Goal: Information Seeking & Learning: Learn about a topic

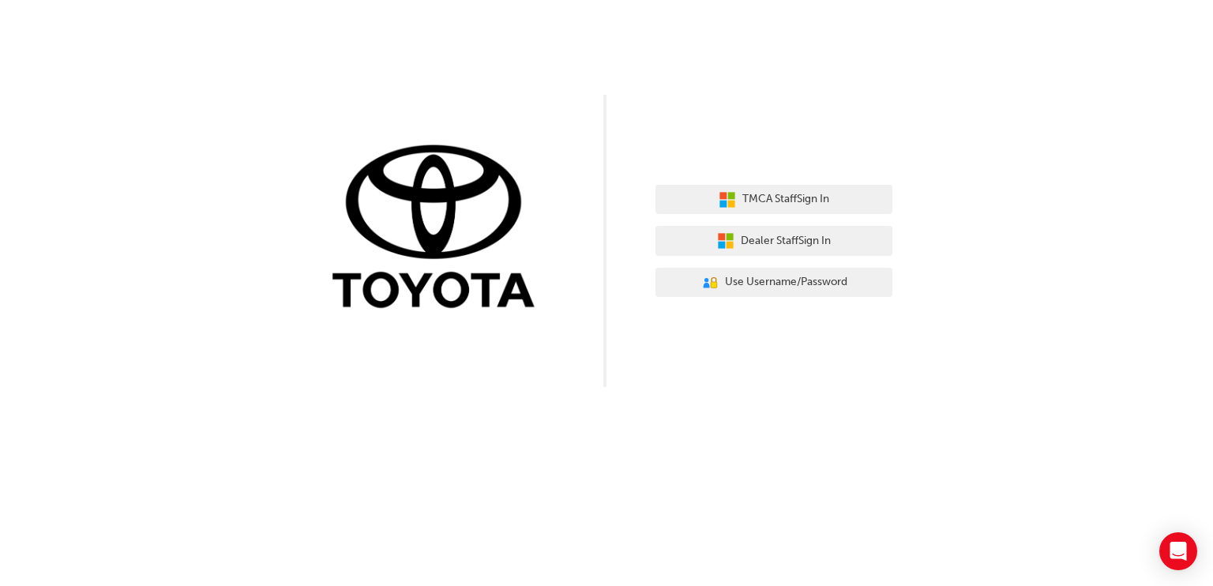
click at [591, 111] on div "TMCA Staff Sign In Dealer Staff Sign In User Authentication Icon - Blue Person,…" at bounding box center [606, 193] width 1213 height 387
drag, startPoint x: 618, startPoint y: 86, endPoint x: 567, endPoint y: 80, distance: 50.9
click at [618, 88] on div "TMCA Staff Sign In Dealer Staff Sign In User Authentication Icon - Blue Person,…" at bounding box center [606, 193] width 1213 height 387
click at [206, 279] on div "TMCA Staff Sign In Dealer Staff Sign In User Authentication Icon - Blue Person,…" at bounding box center [606, 193] width 1213 height 387
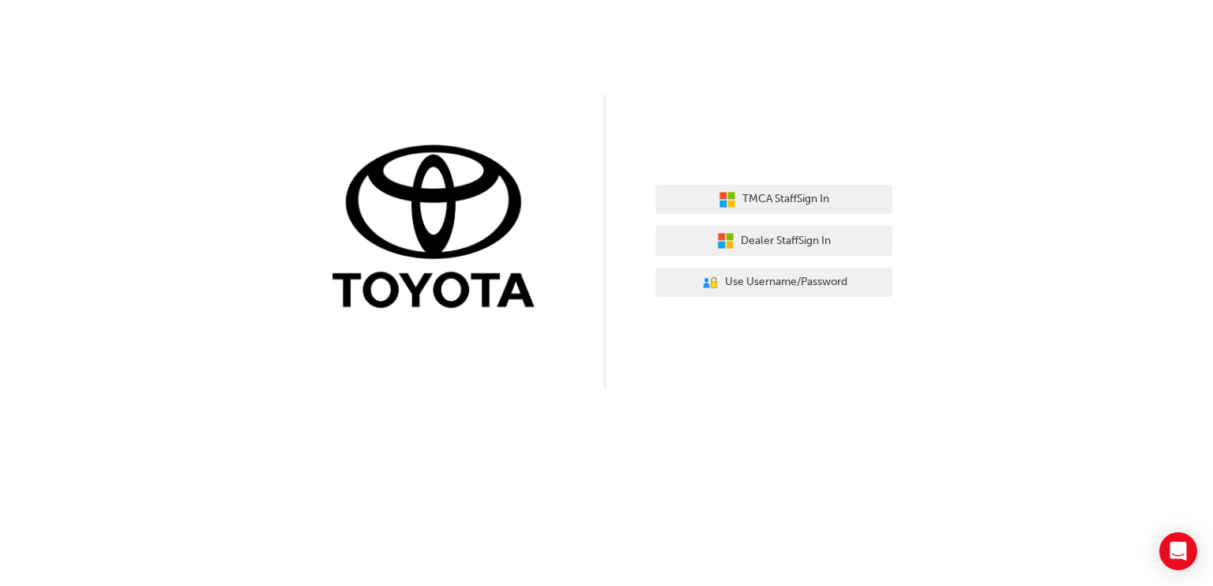
drag, startPoint x: 206, startPoint y: 279, endPoint x: 788, endPoint y: 72, distance: 617.9
click at [788, 72] on div "TMCA Staff Sign In Dealer Staff Sign In User Authentication Icon - Blue Person,…" at bounding box center [606, 193] width 1213 height 387
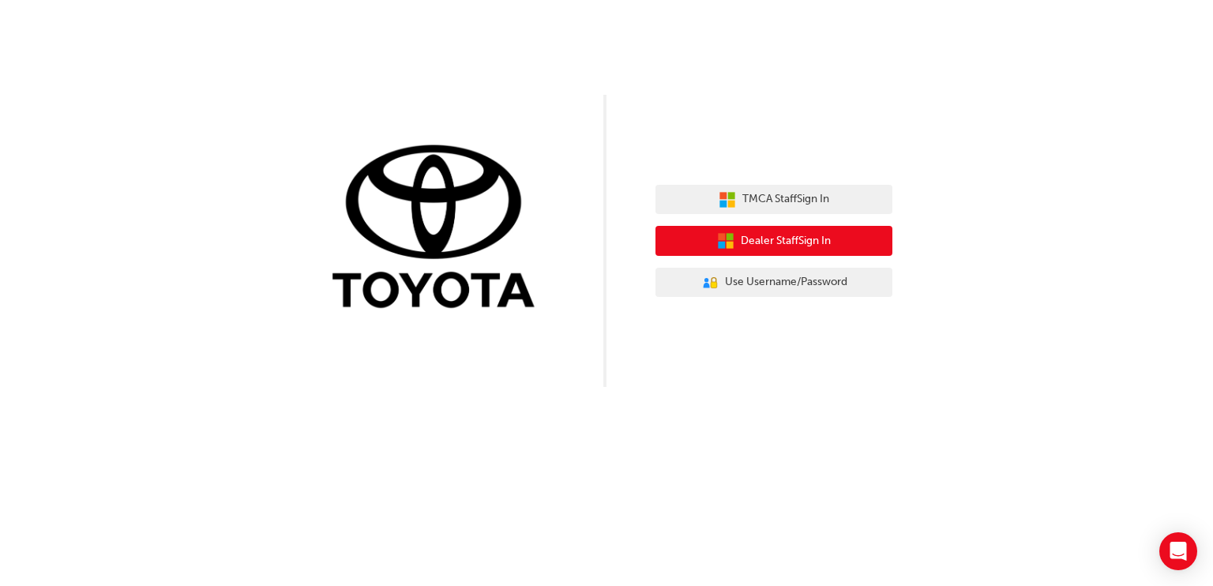
click at [780, 246] on span "Dealer Staff Sign In" at bounding box center [786, 241] width 90 height 18
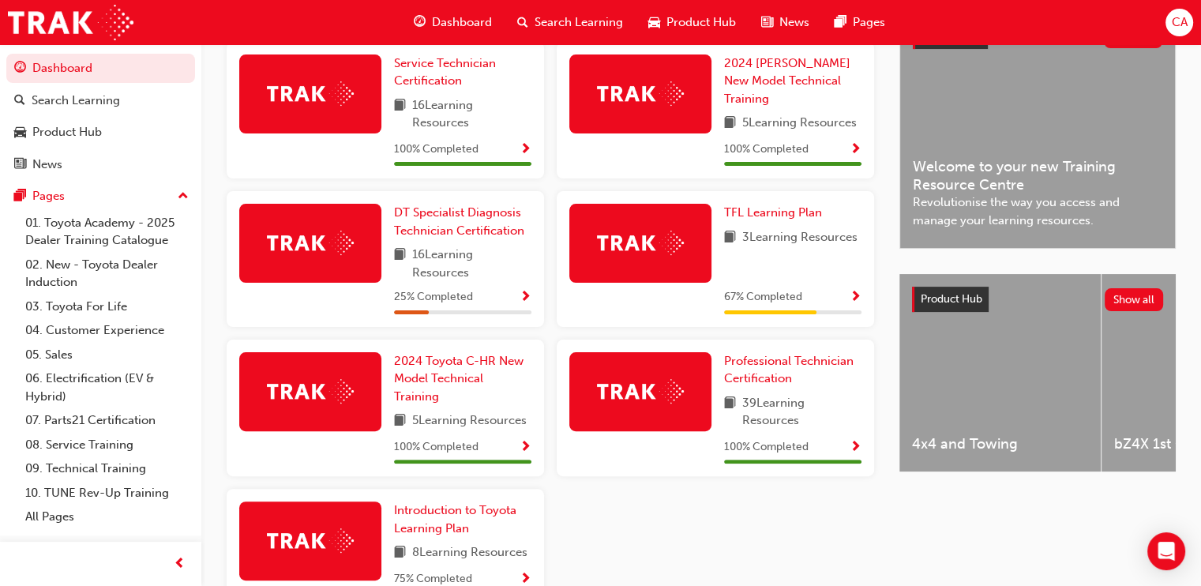
scroll to position [497, 0]
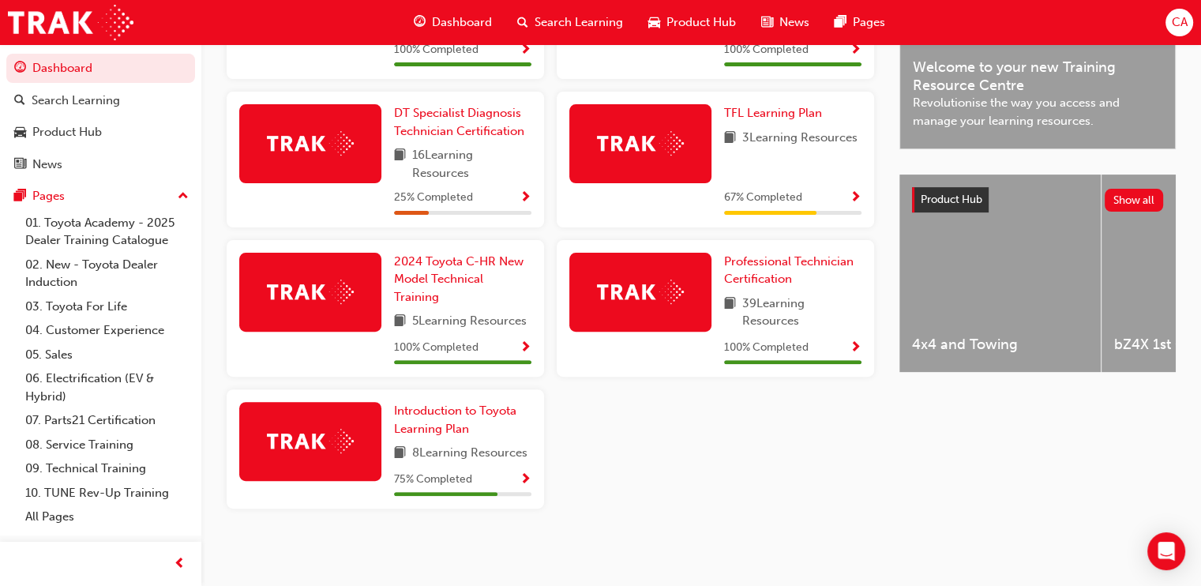
click at [856, 194] on span "Show Progress" at bounding box center [856, 198] width 12 height 14
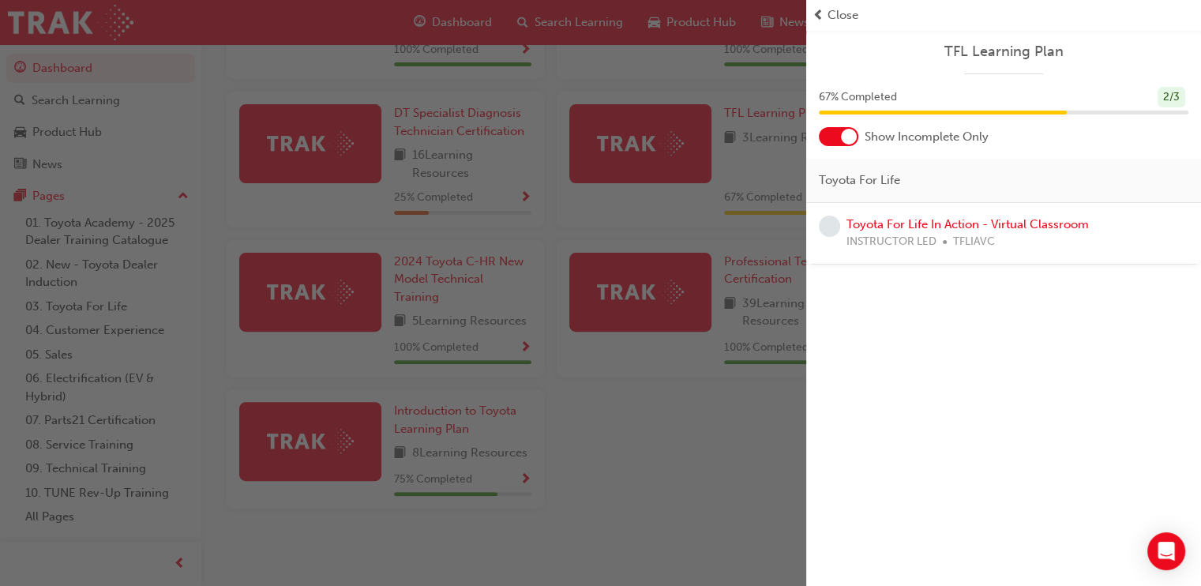
click at [819, 17] on span "prev-icon" at bounding box center [819, 15] width 12 height 18
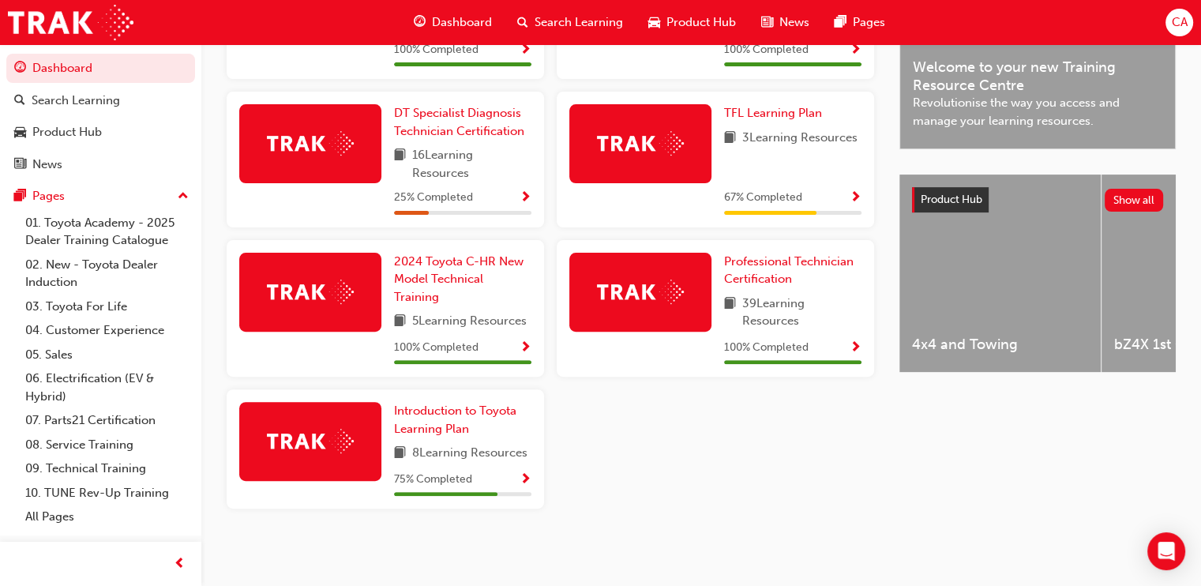
click at [660, 141] on img at bounding box center [640, 143] width 87 height 24
click at [803, 111] on span "TFL Learning Plan" at bounding box center [773, 113] width 98 height 14
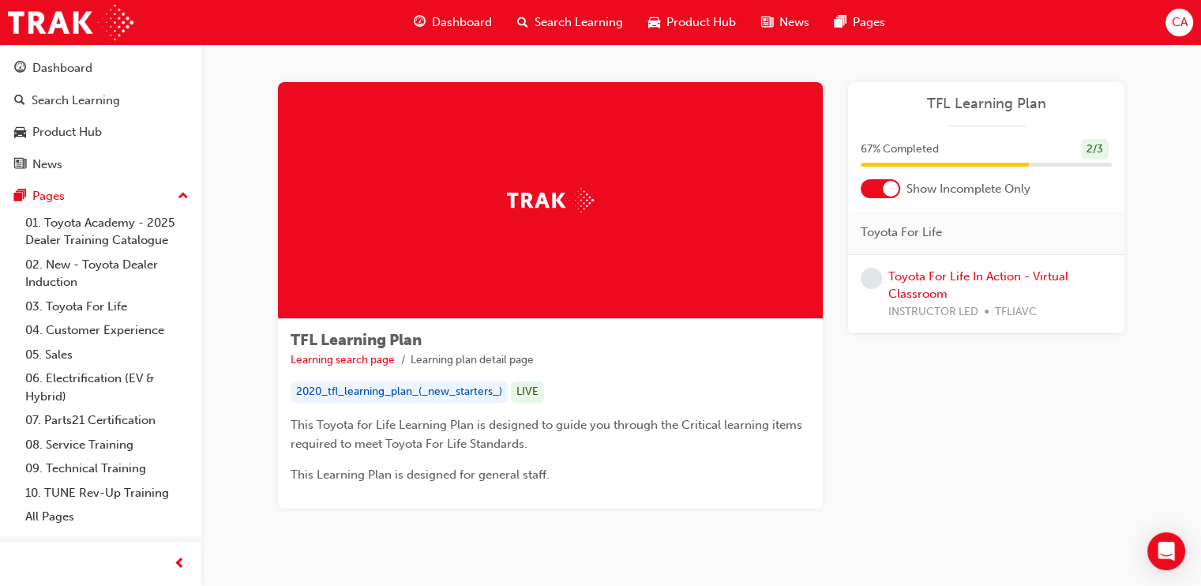
scroll to position [37, 0]
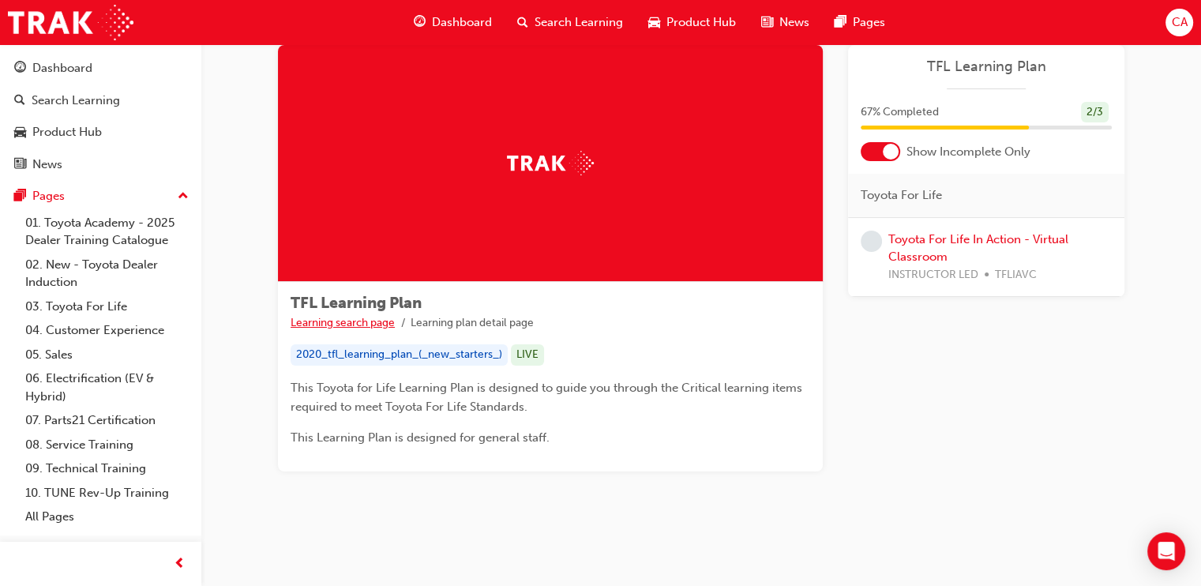
click at [357, 317] on link "Learning search page" at bounding box center [343, 322] width 104 height 13
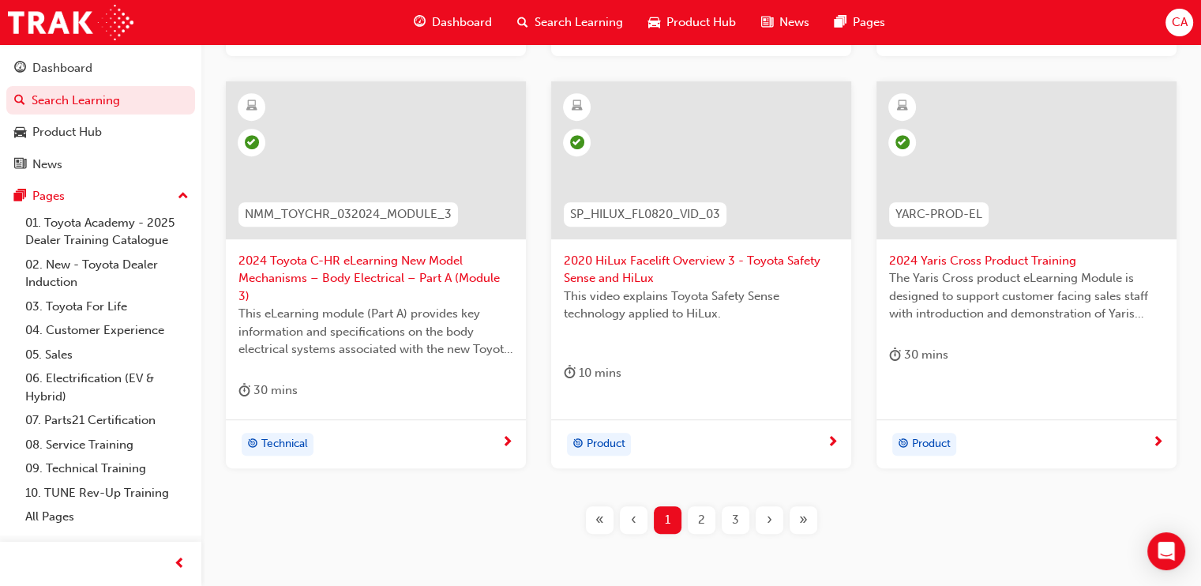
scroll to position [738, 0]
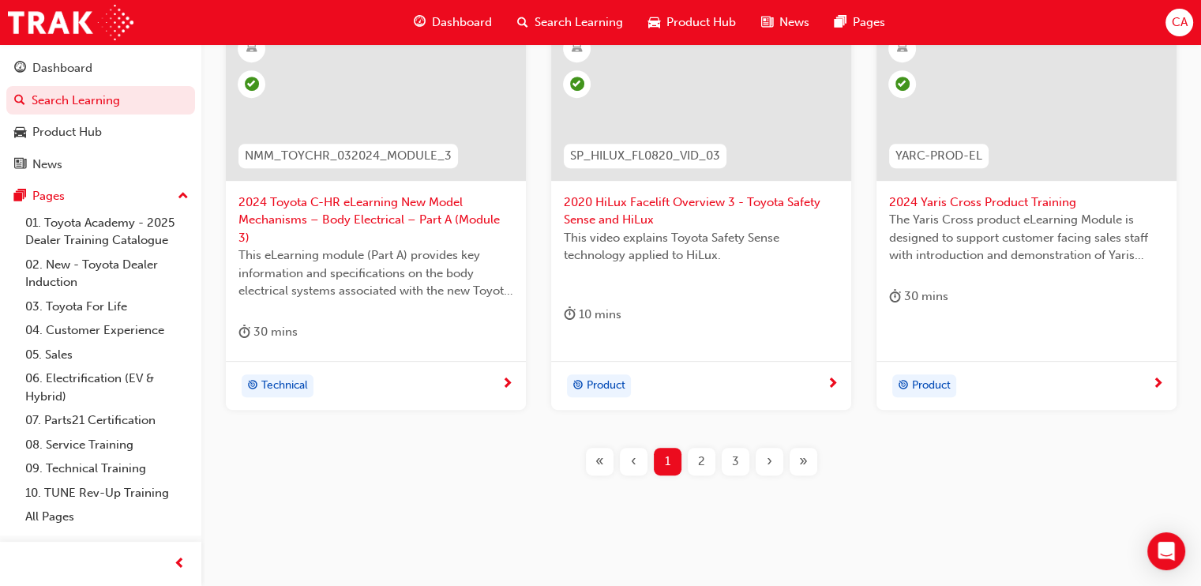
click at [699, 453] on span "2" at bounding box center [701, 462] width 7 height 18
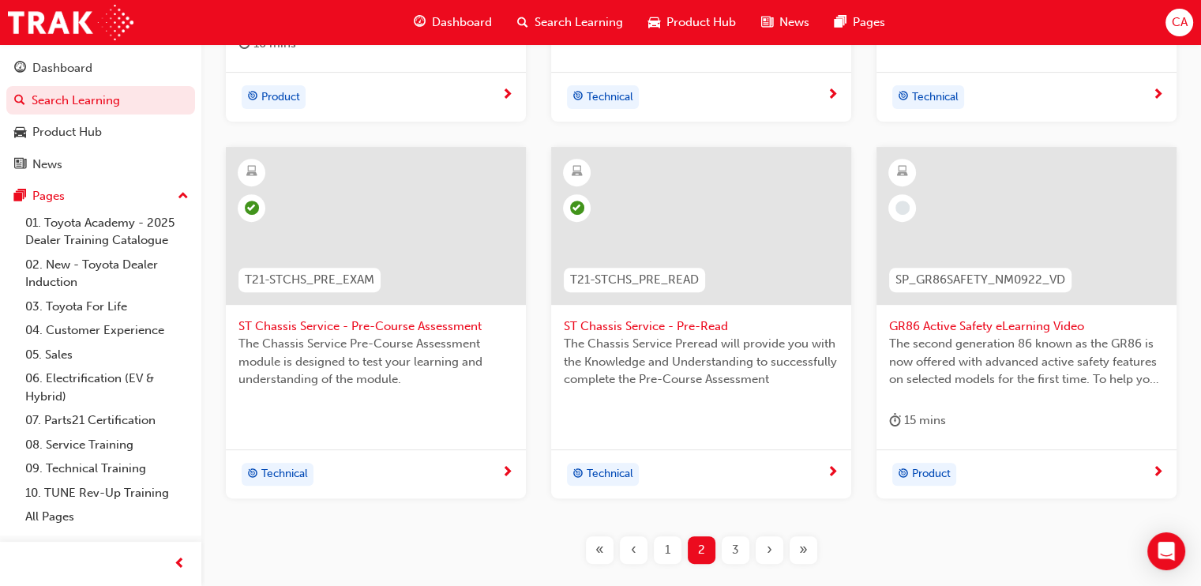
scroll to position [641, 0]
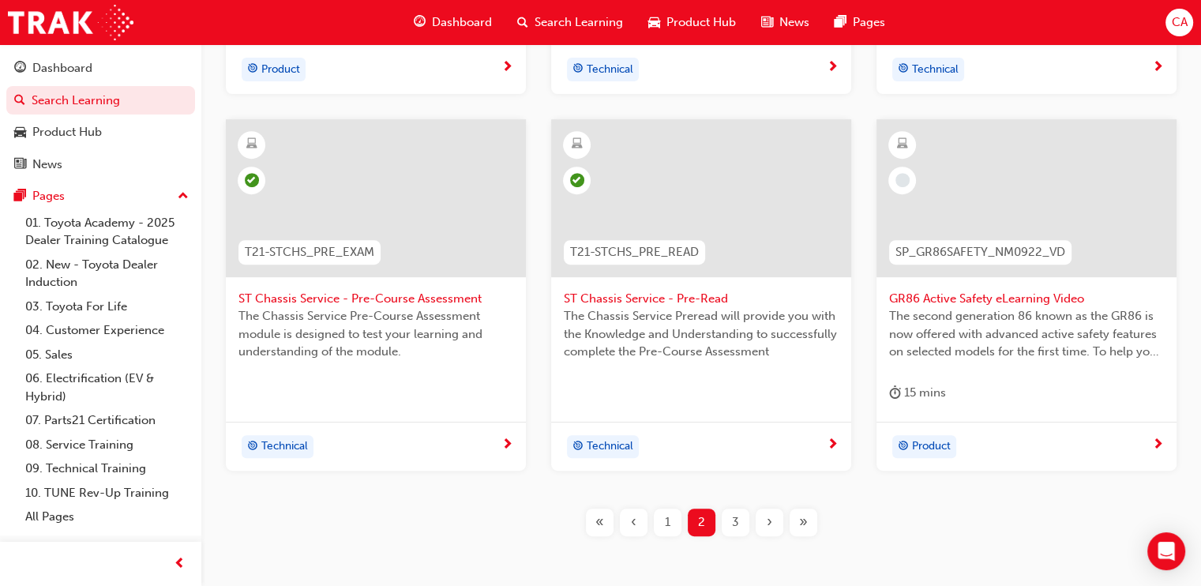
click at [953, 250] on span "SP_GR86SAFETY_NM0922_VD" at bounding box center [981, 252] width 170 height 18
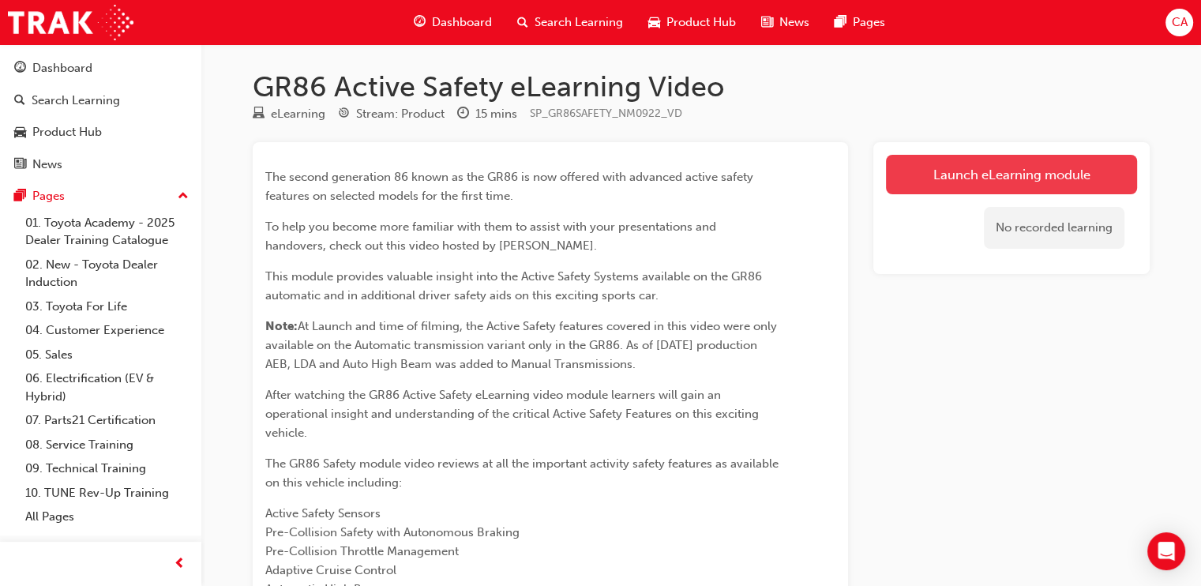
click at [1026, 167] on link "Launch eLearning module" at bounding box center [1011, 174] width 251 height 39
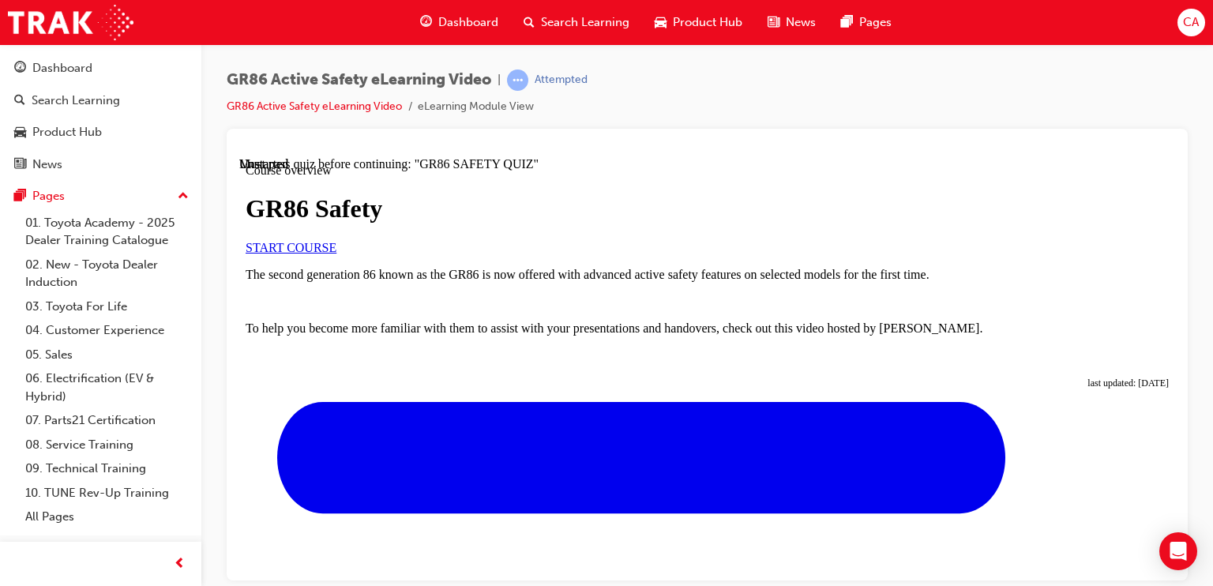
scroll to position [79, 0]
click at [337, 254] on span "START COURSE" at bounding box center [291, 246] width 91 height 13
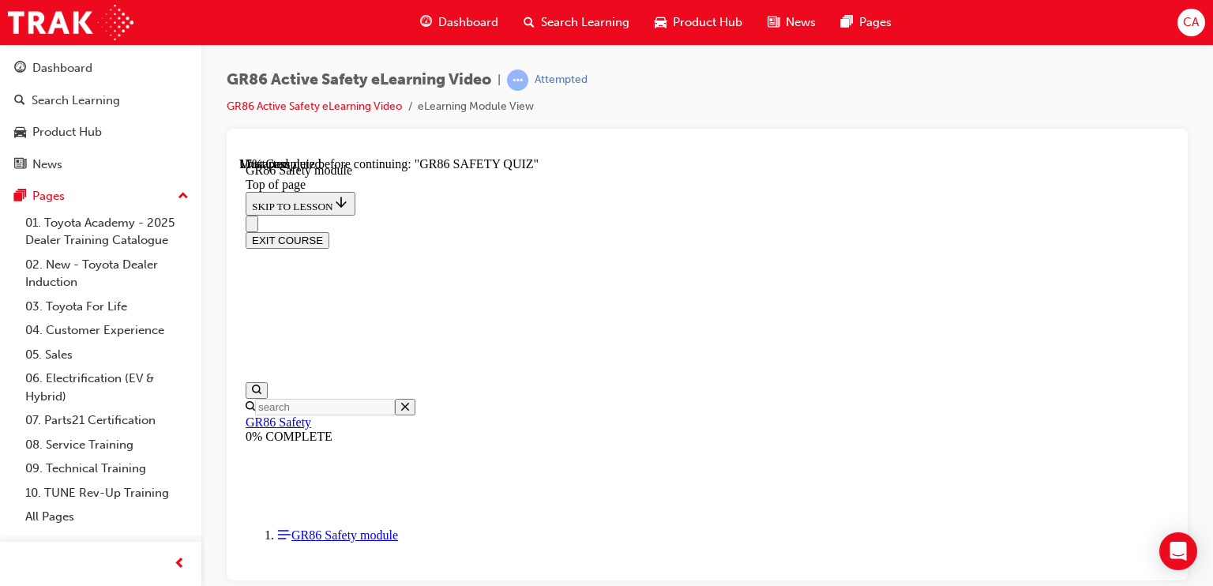
scroll to position [241, 0]
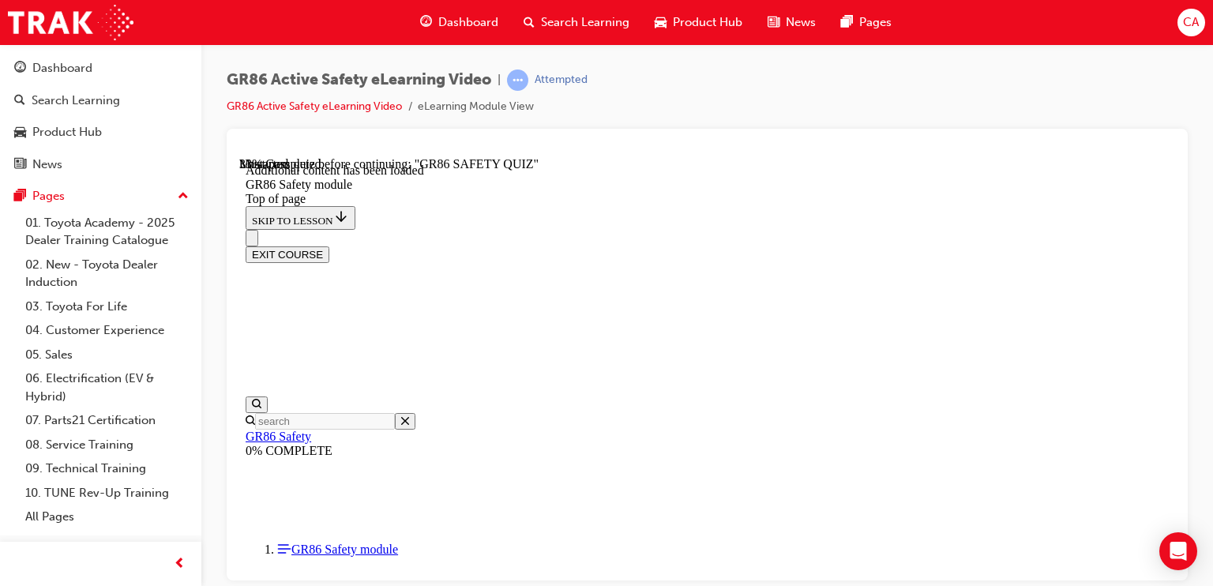
scroll to position [500, 0]
drag, startPoint x: 693, startPoint y: 547, endPoint x: 634, endPoint y: 540, distance: 59.6
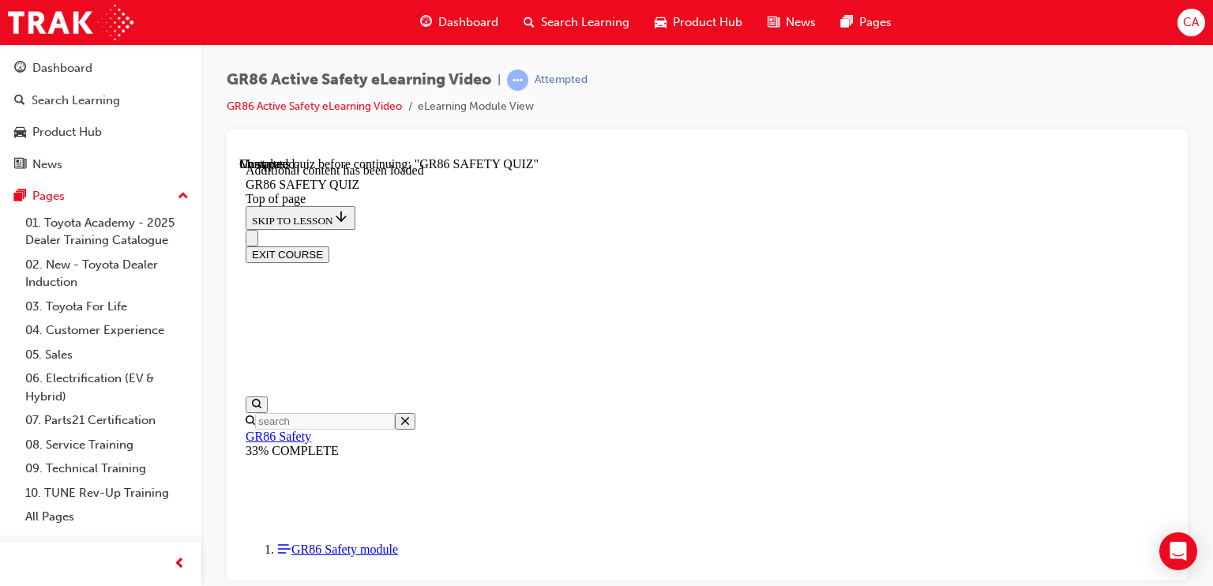
scroll to position [81, 0]
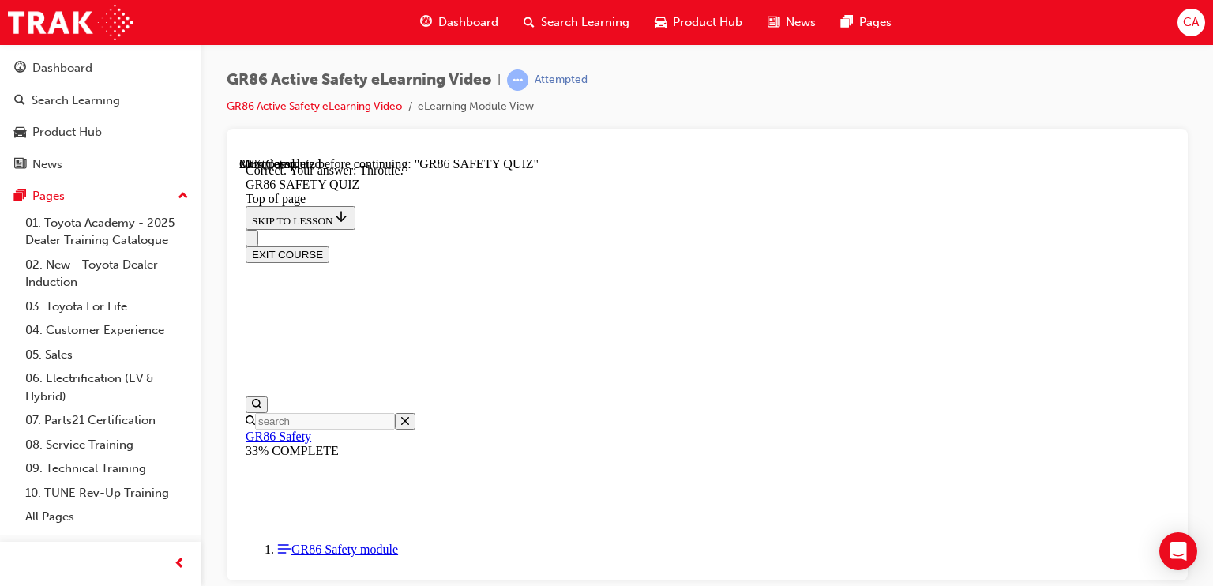
scroll to position [680, 0]
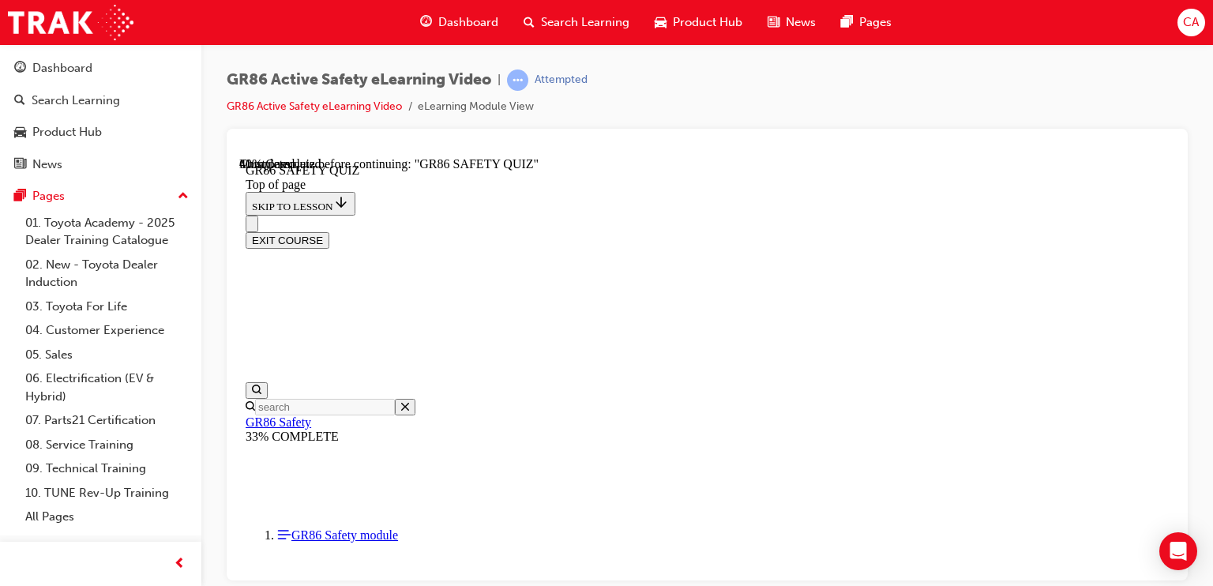
scroll to position [205, 0]
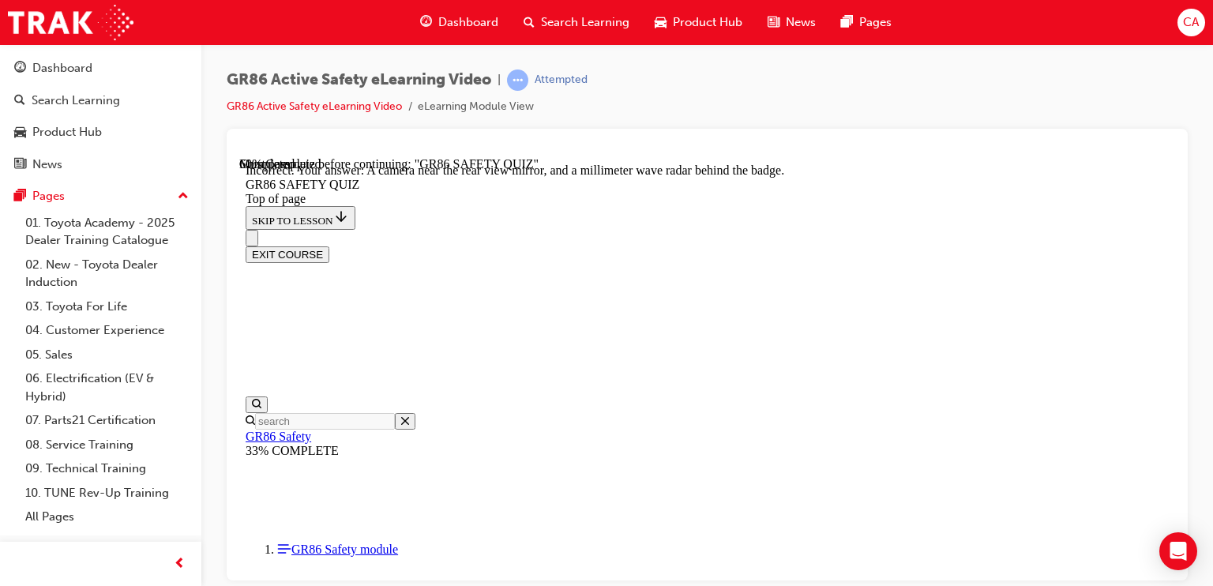
scroll to position [183, 0]
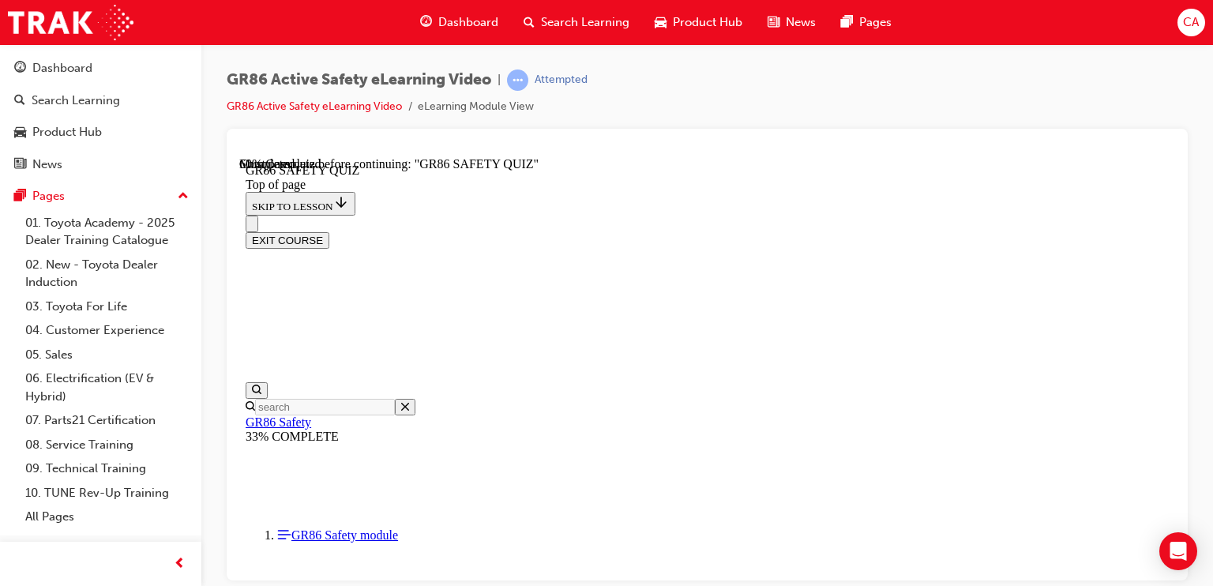
scroll to position [521, 0]
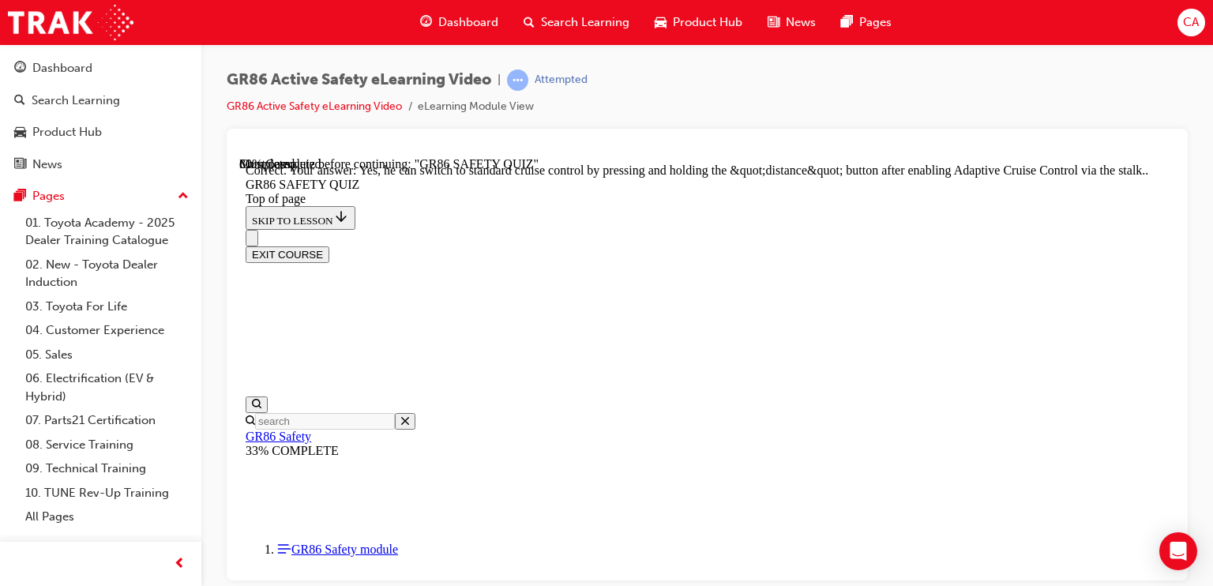
scroll to position [732, 0]
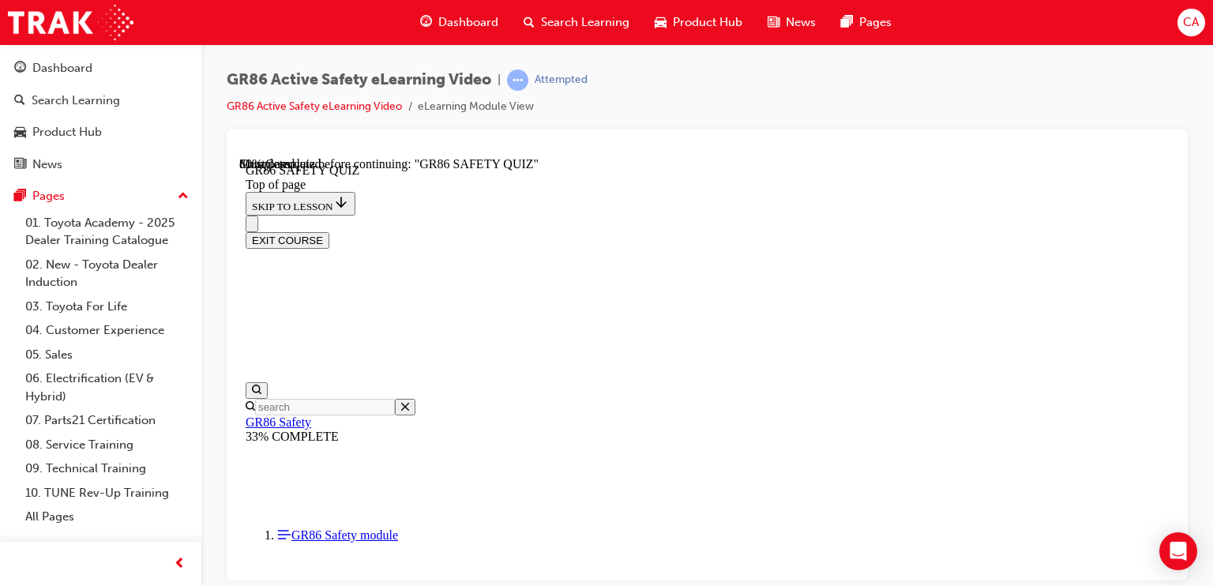
scroll to position [540, 0]
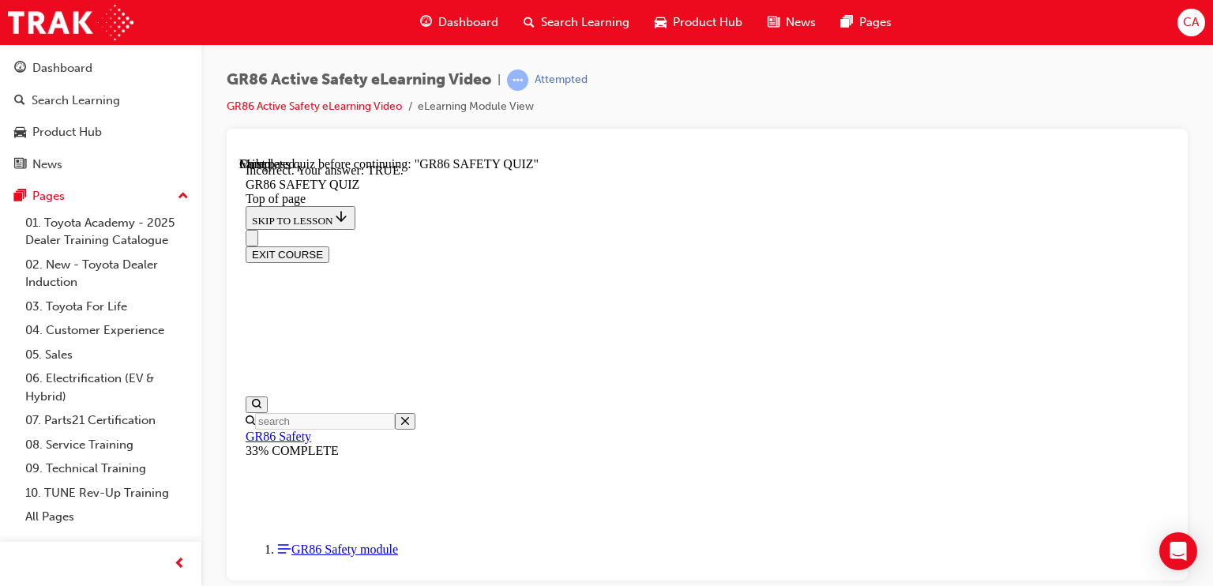
scroll to position [553, 0]
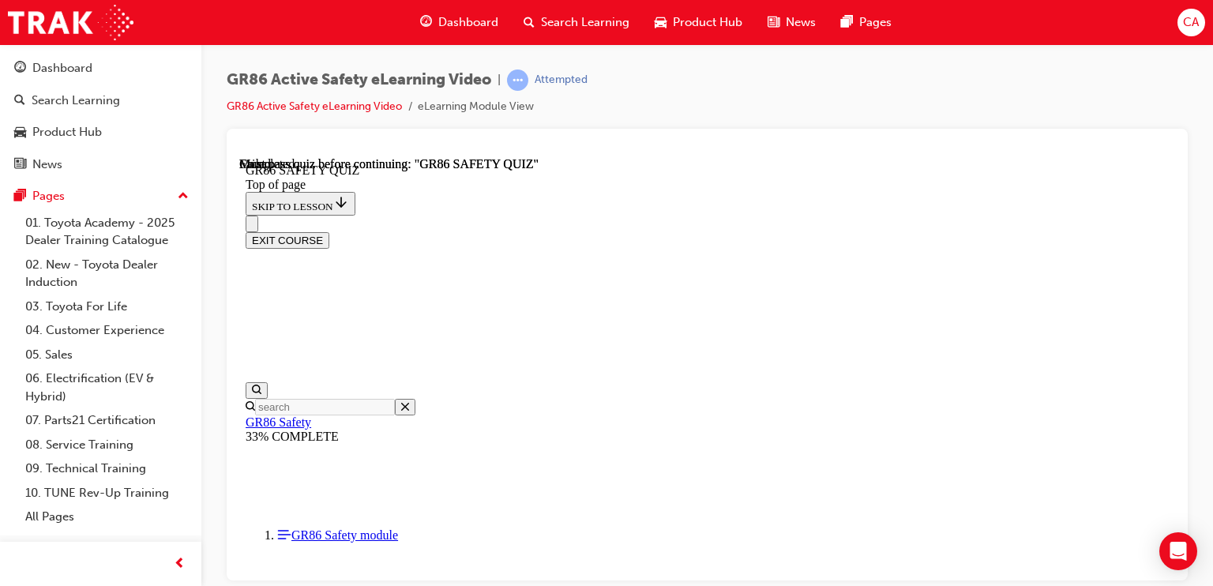
scroll to position [431, 0]
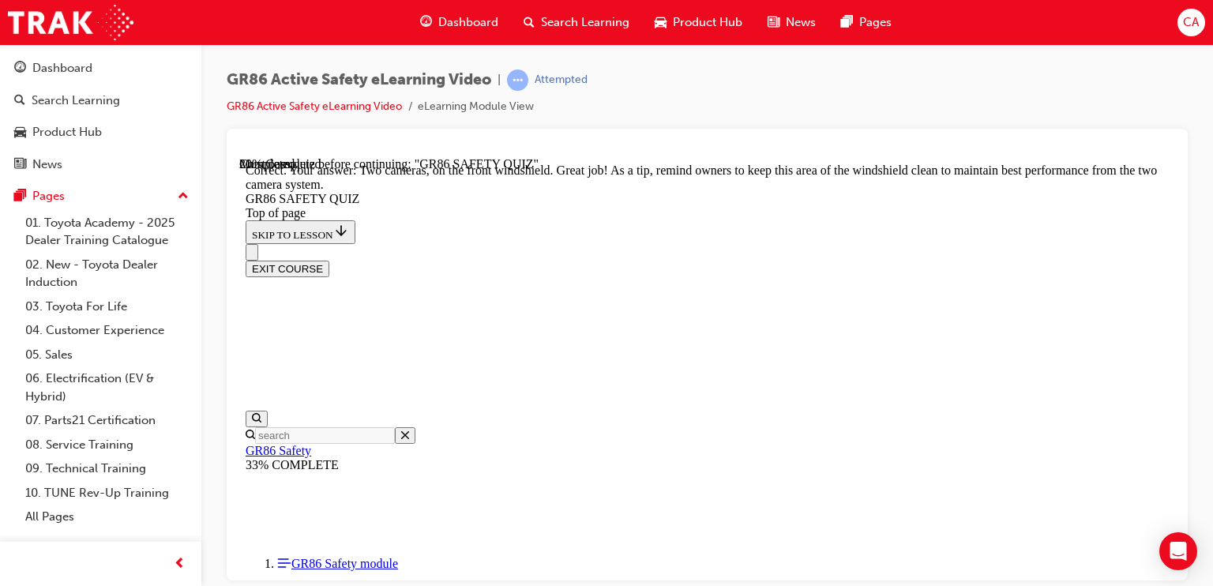
scroll to position [536, 0]
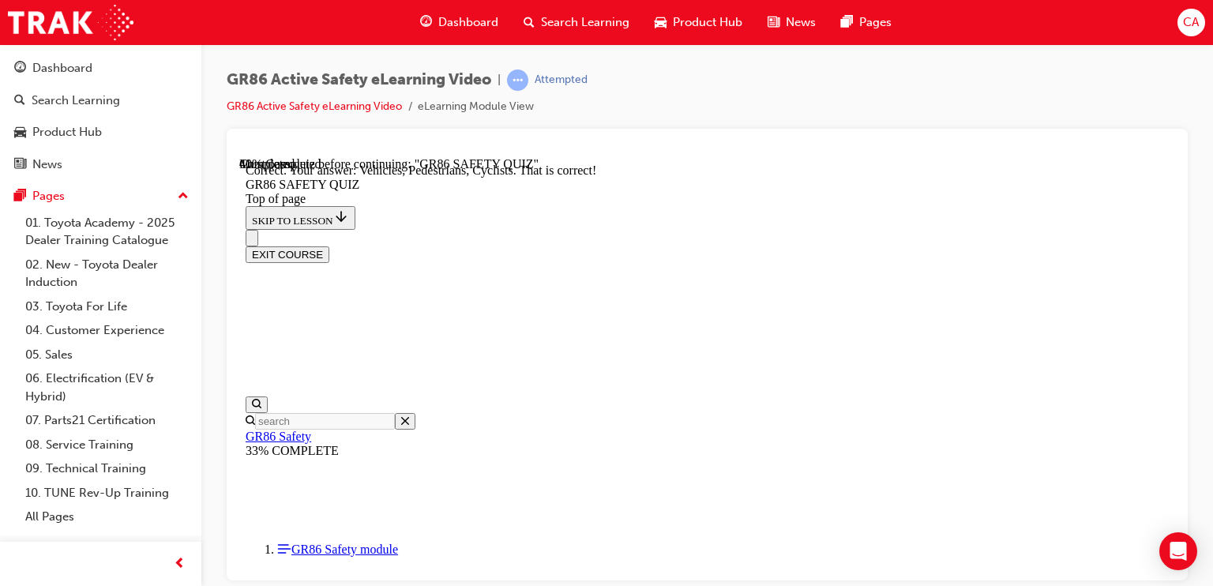
scroll to position [768, 0]
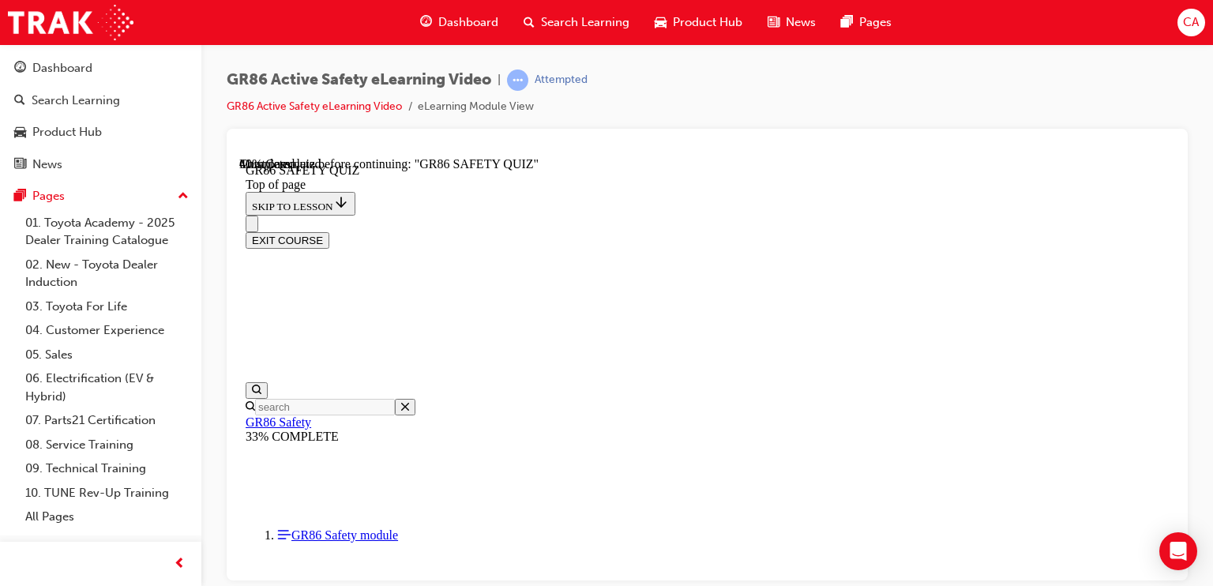
scroll to position [600, 0]
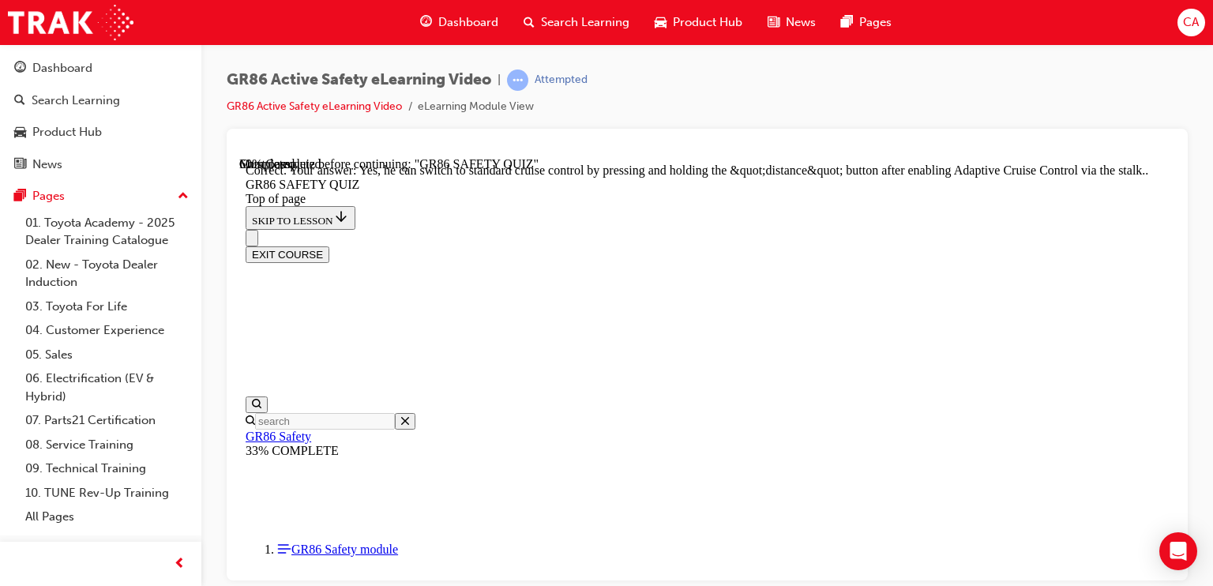
scroll to position [732, 0]
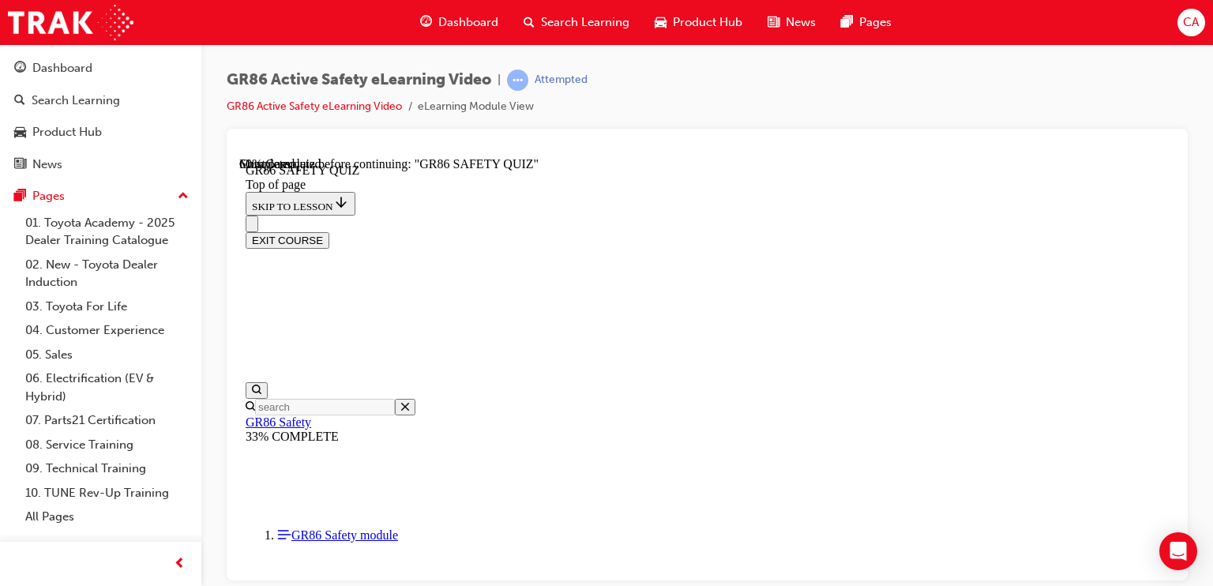
scroll to position [443, 0]
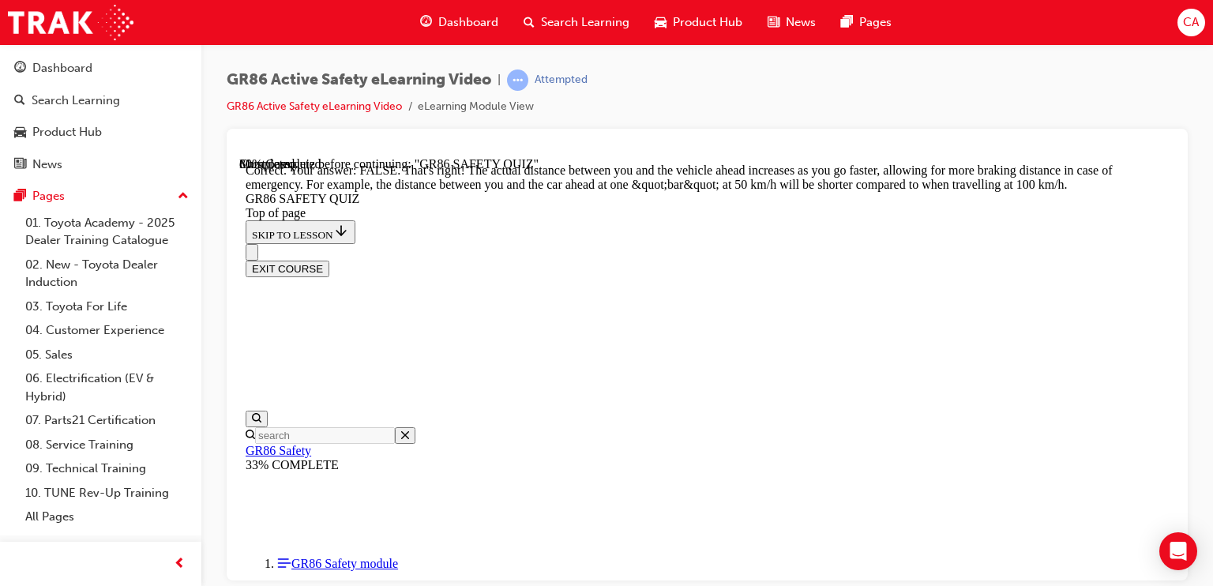
scroll to position [780, 0]
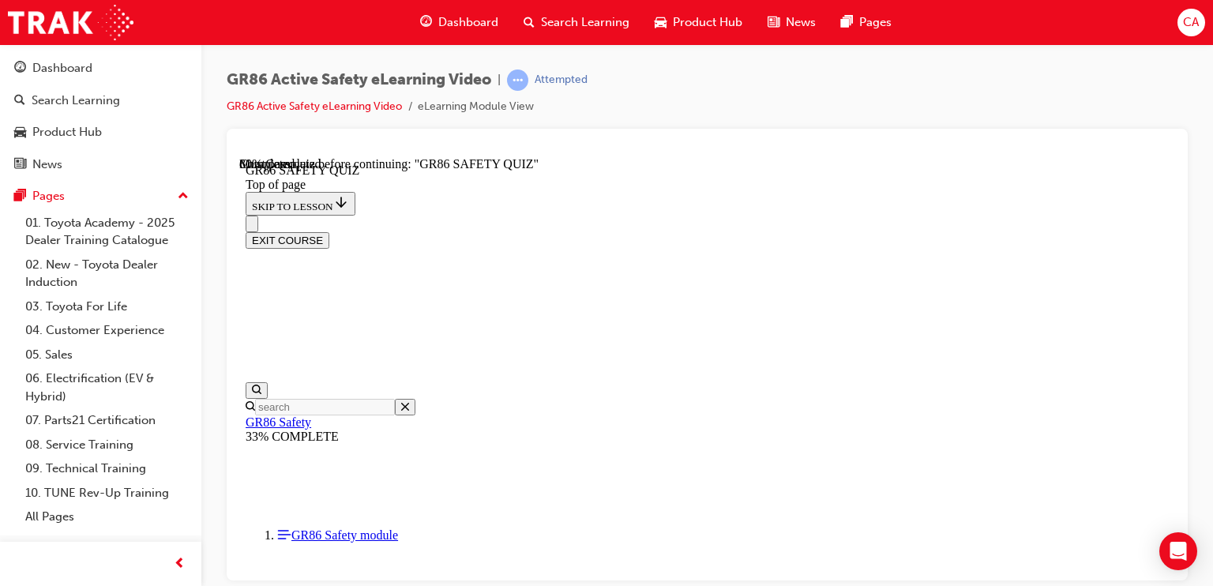
scroll to position [442, 0]
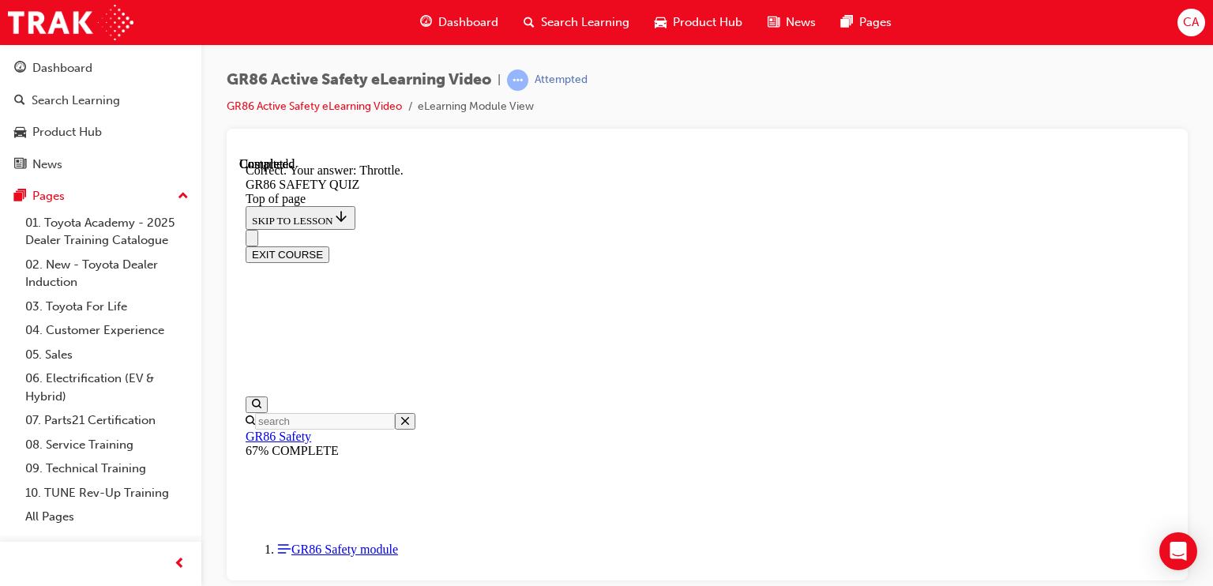
scroll to position [680, 0]
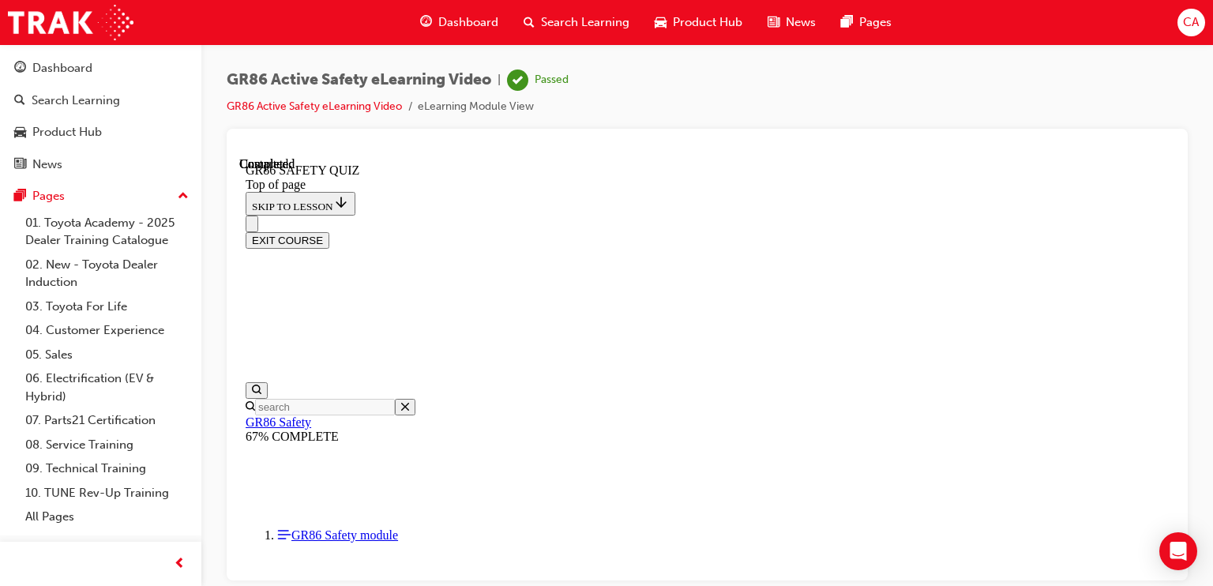
scroll to position [431, 0]
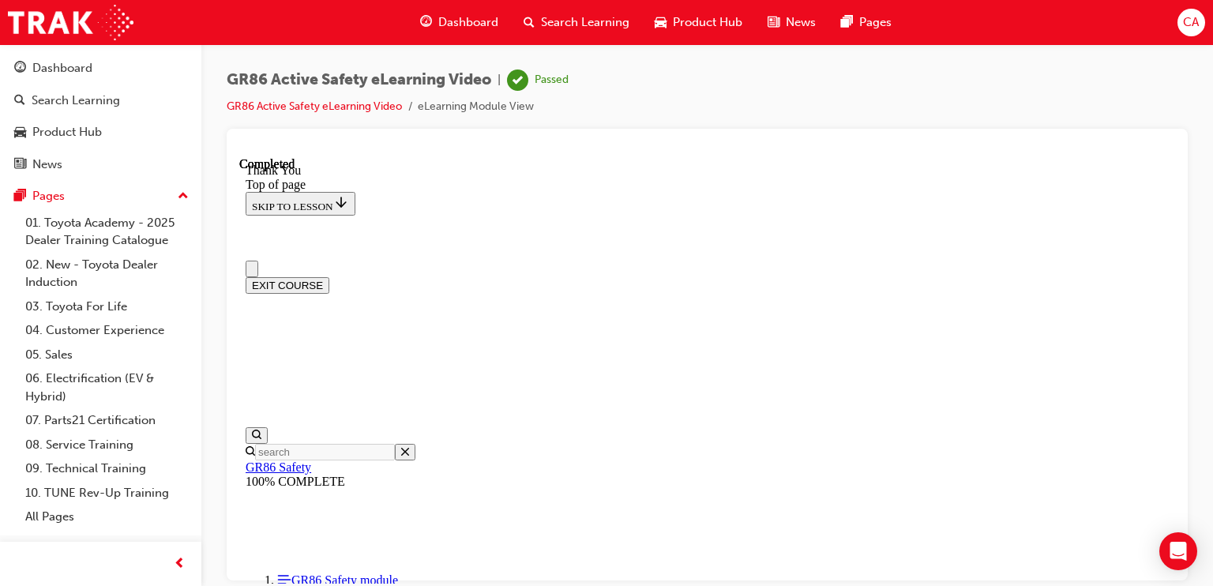
scroll to position [0, 0]
click at [329, 280] on button "EXIT COURSE" at bounding box center [288, 288] width 84 height 17
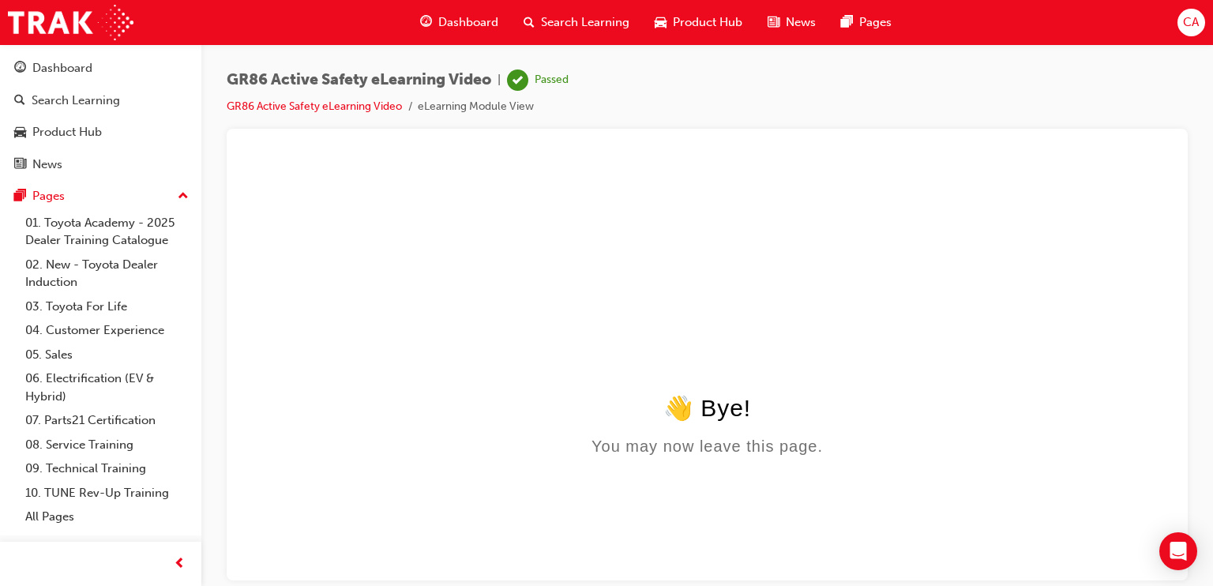
click at [477, 23] on span "Dashboard" at bounding box center [468, 22] width 60 height 18
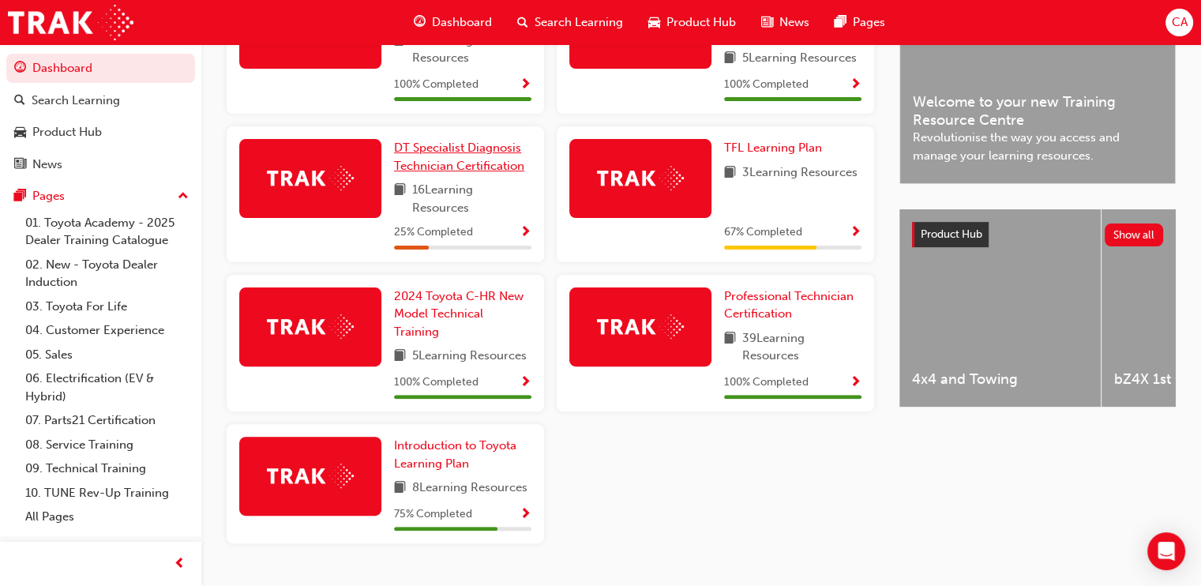
scroll to position [497, 0]
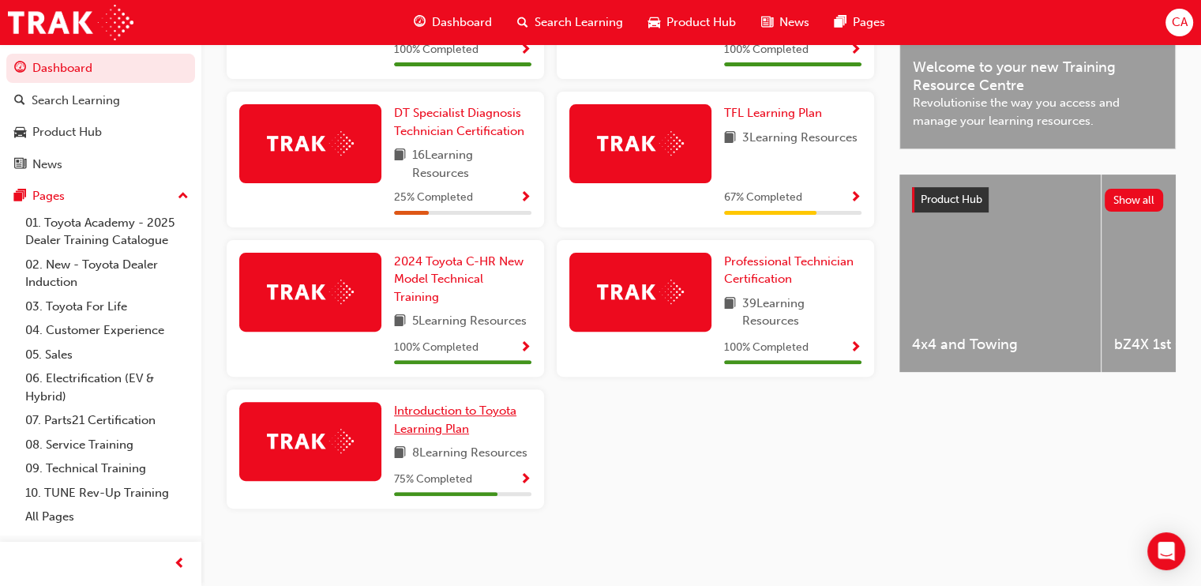
click at [446, 408] on span "Introduction to Toyota Learning Plan" at bounding box center [455, 420] width 122 height 32
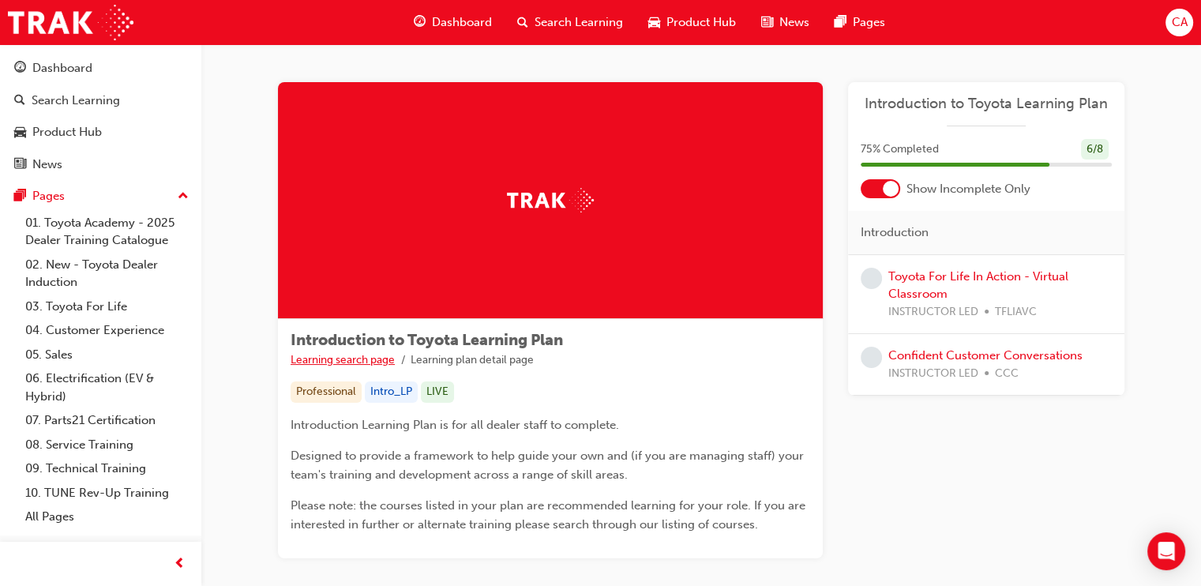
click at [340, 358] on link "Learning search page" at bounding box center [343, 359] width 104 height 13
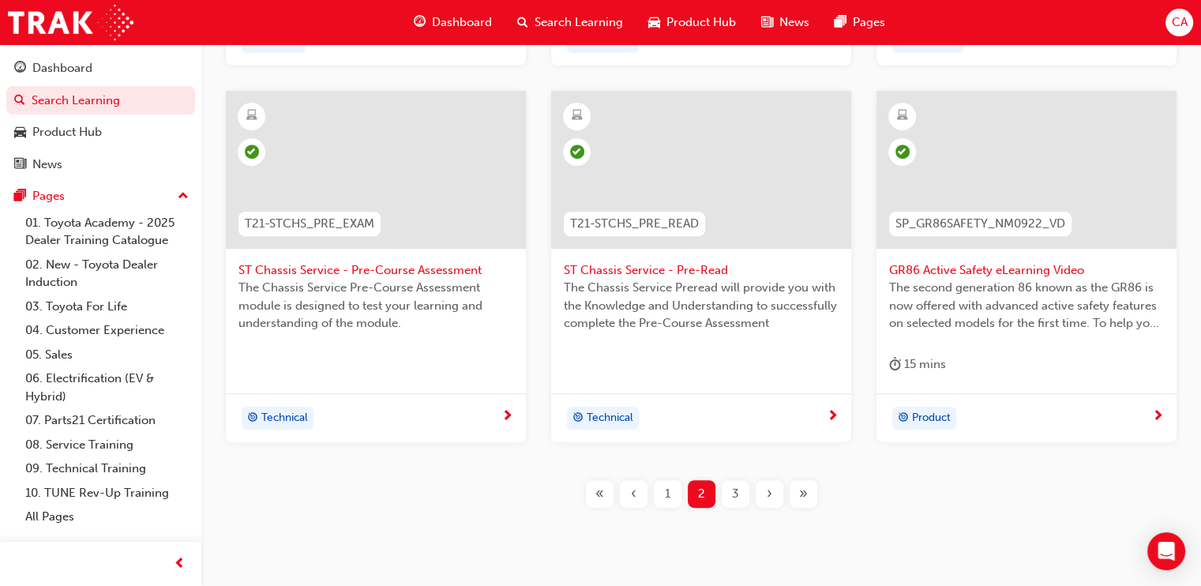
scroll to position [711, 0]
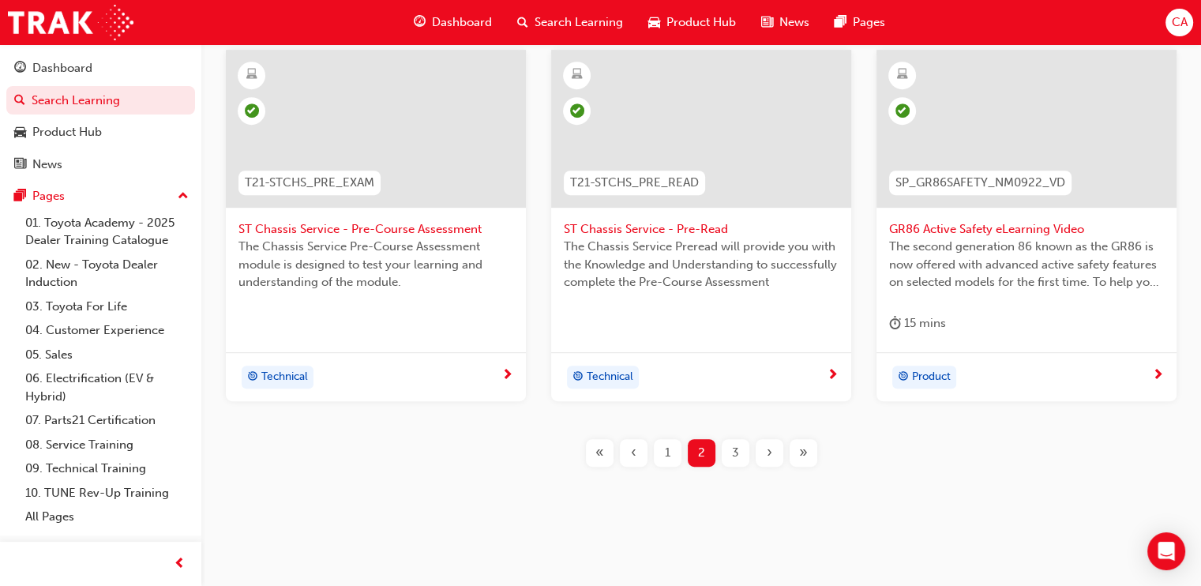
click at [732, 453] on span "3" at bounding box center [735, 453] width 7 height 18
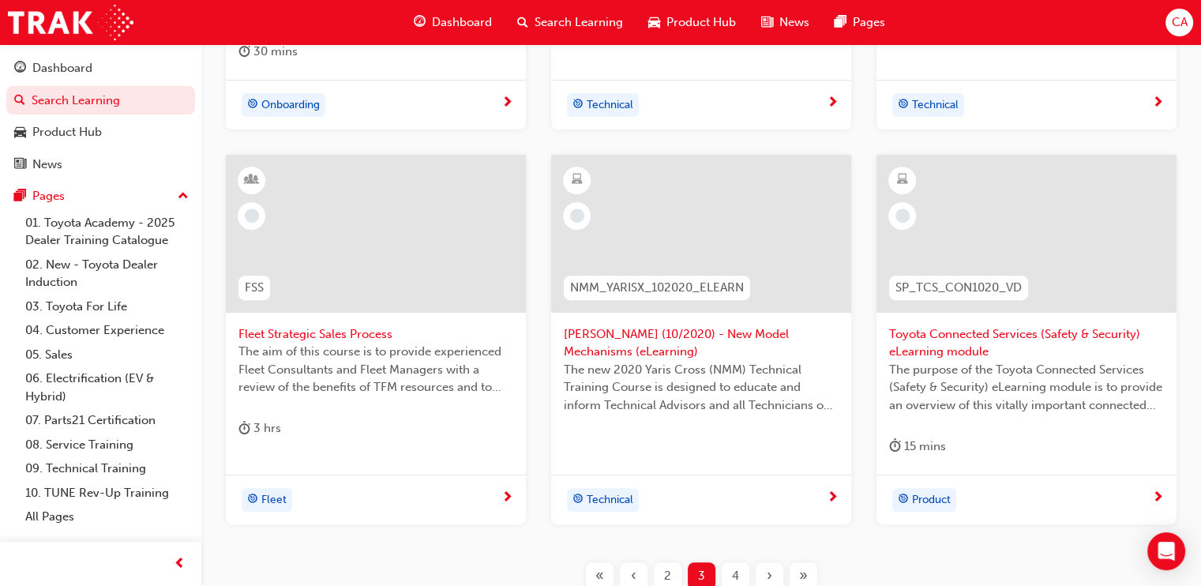
scroll to position [632, 0]
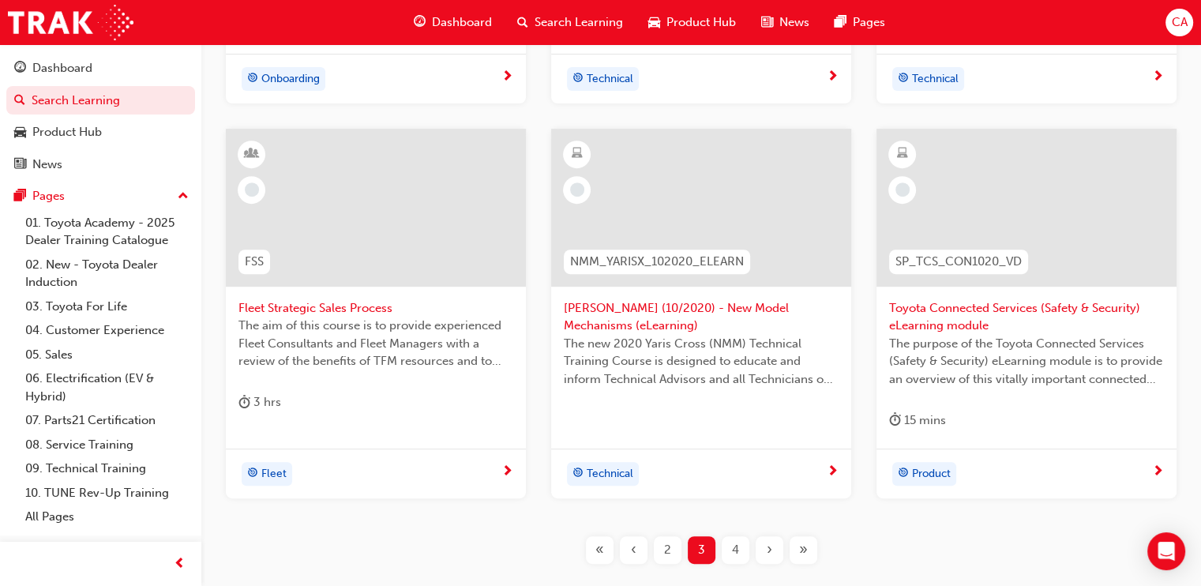
click at [952, 306] on span "Toyota Connected Services (Safety & Security) eLearning module" at bounding box center [1026, 317] width 275 height 36
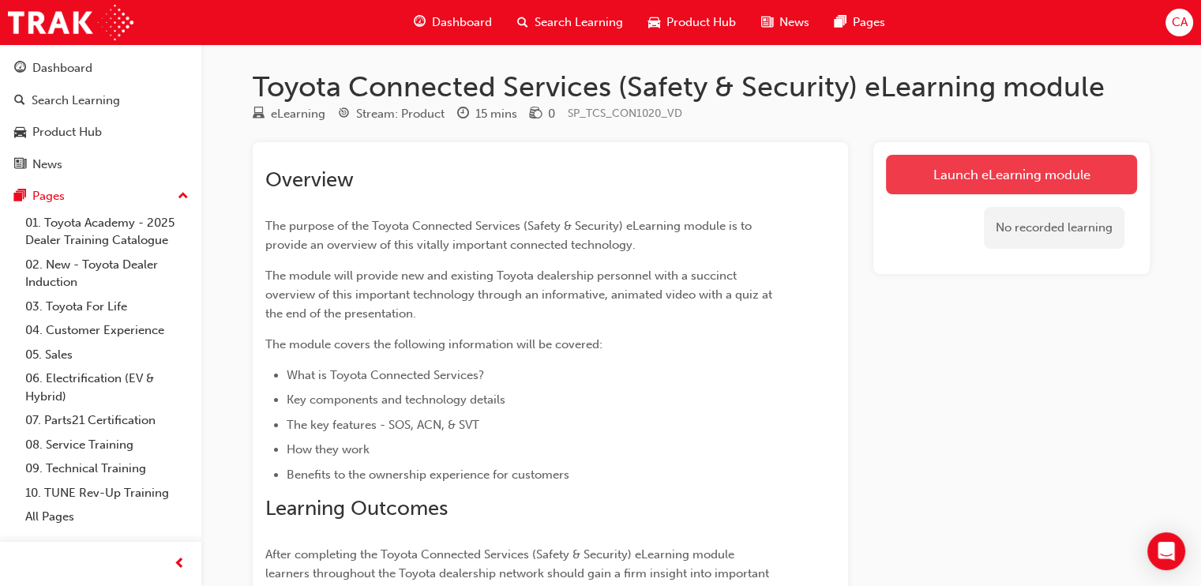
click at [1005, 174] on link "Launch eLearning module" at bounding box center [1011, 174] width 251 height 39
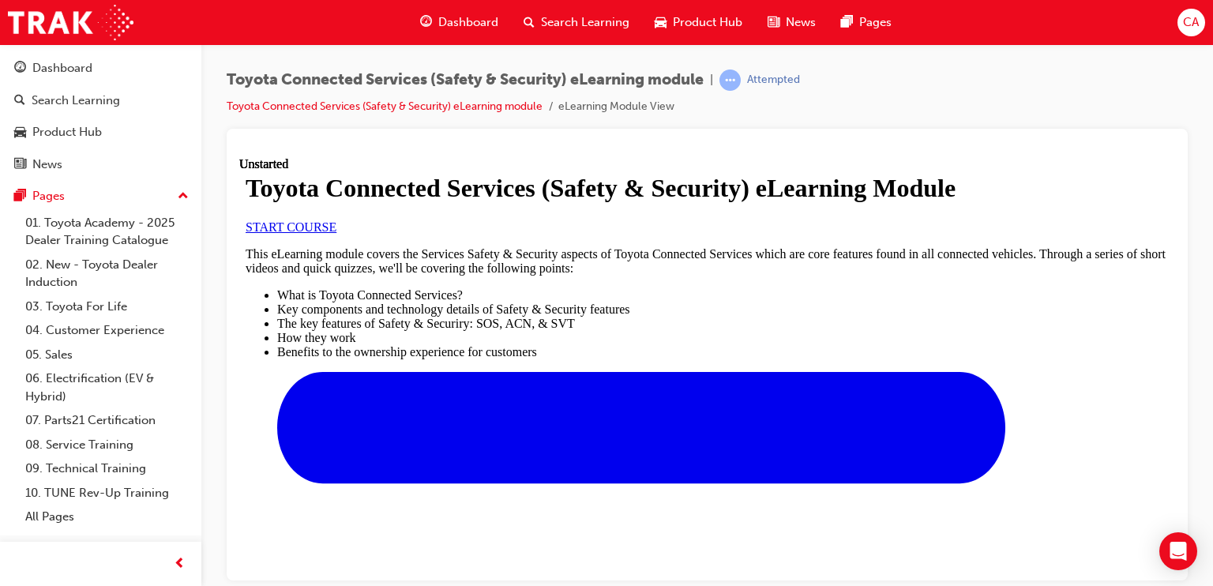
scroll to position [158, 0]
click at [337, 233] on link "START COURSE" at bounding box center [291, 226] width 91 height 13
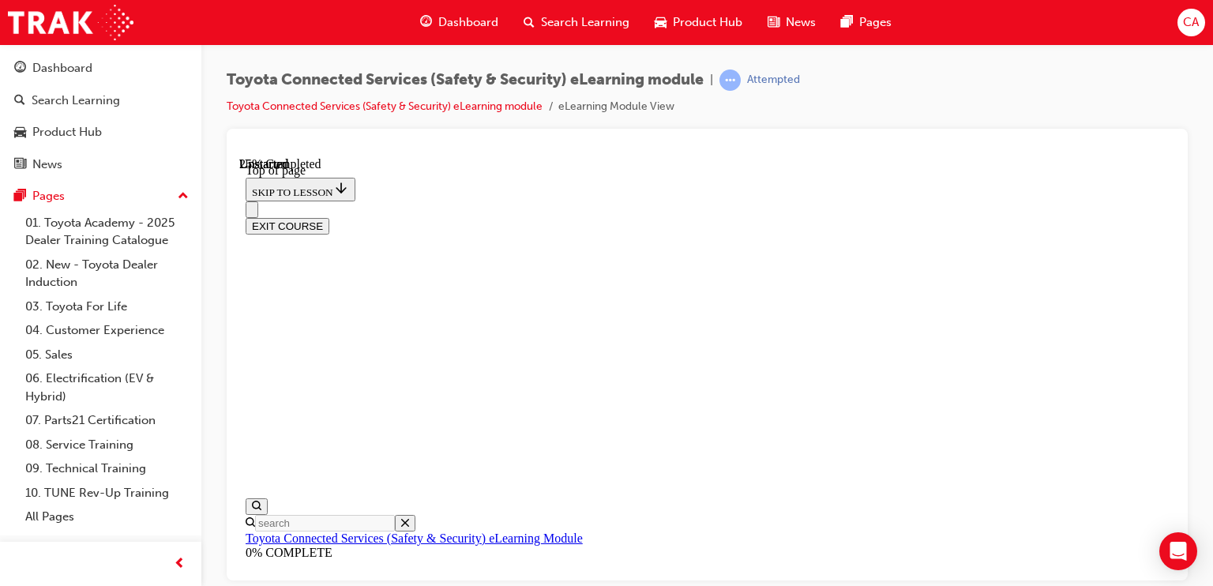
scroll to position [205, 0]
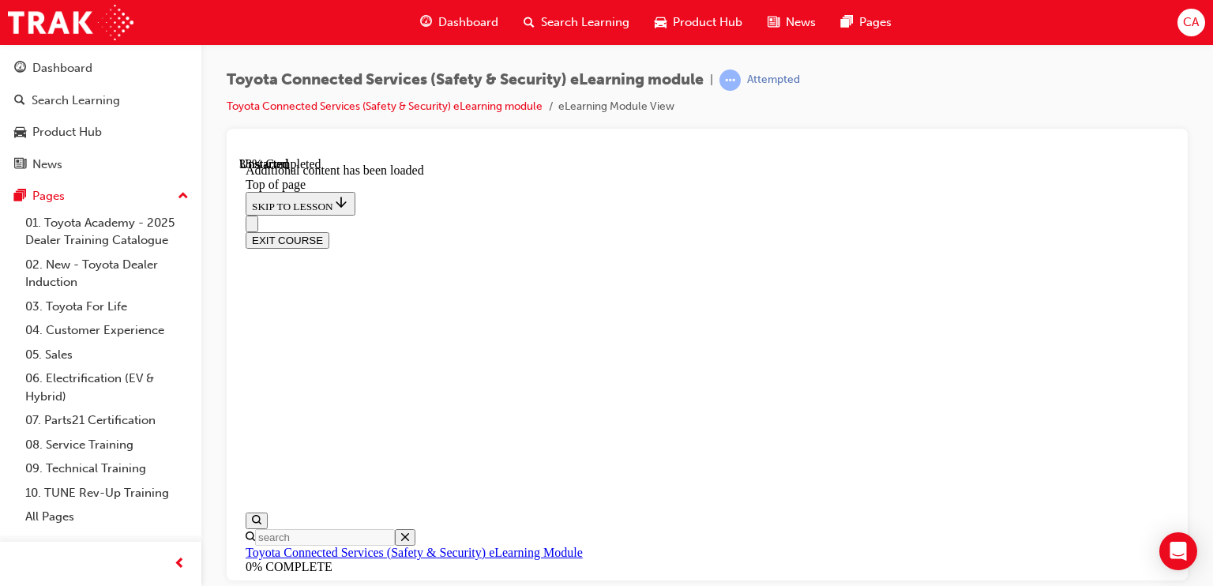
scroll to position [543, 0]
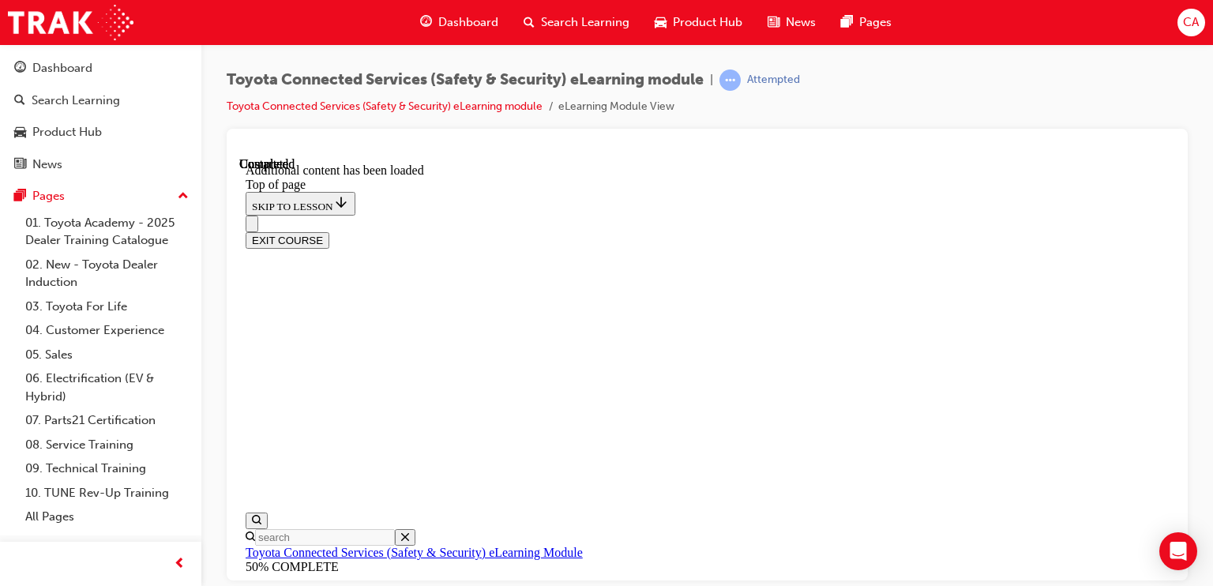
scroll to position [133, 0]
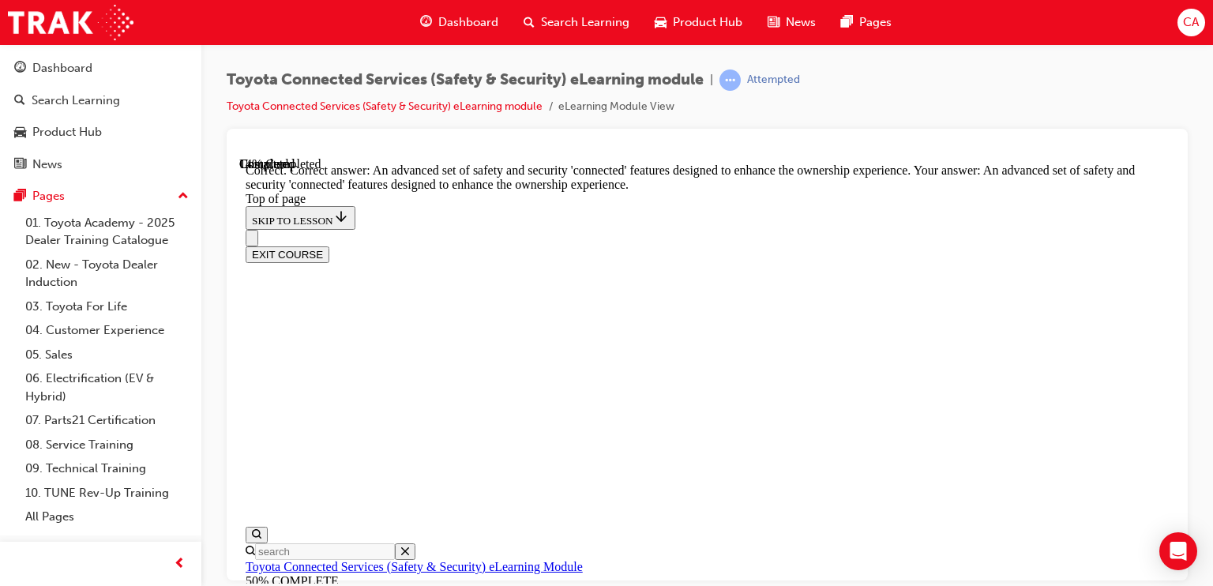
scroll to position [512, 0]
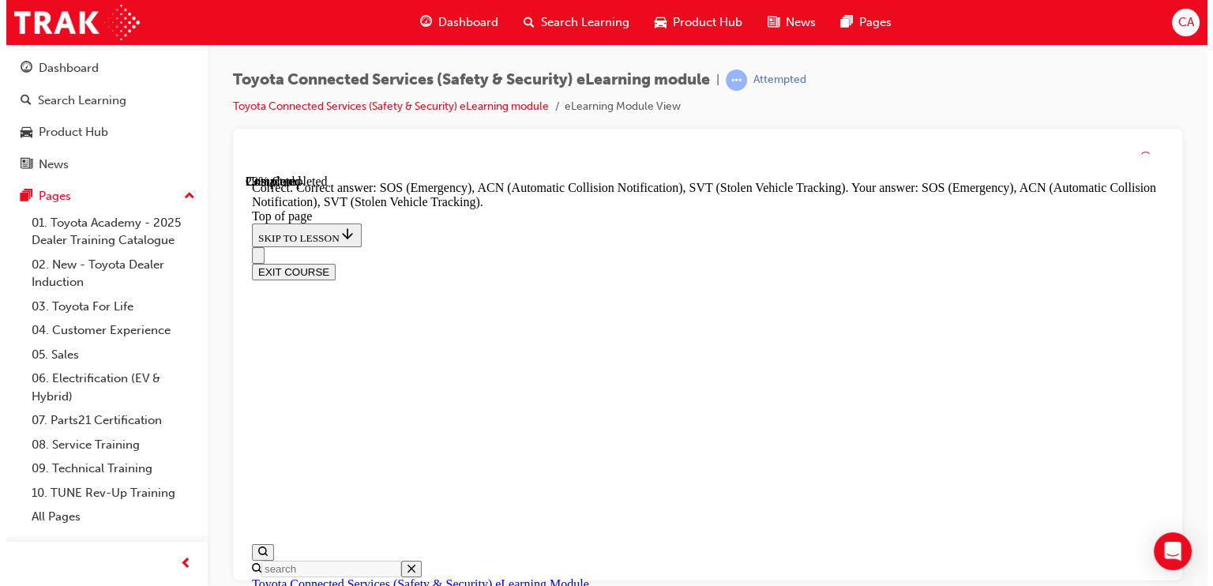
scroll to position [540, 0]
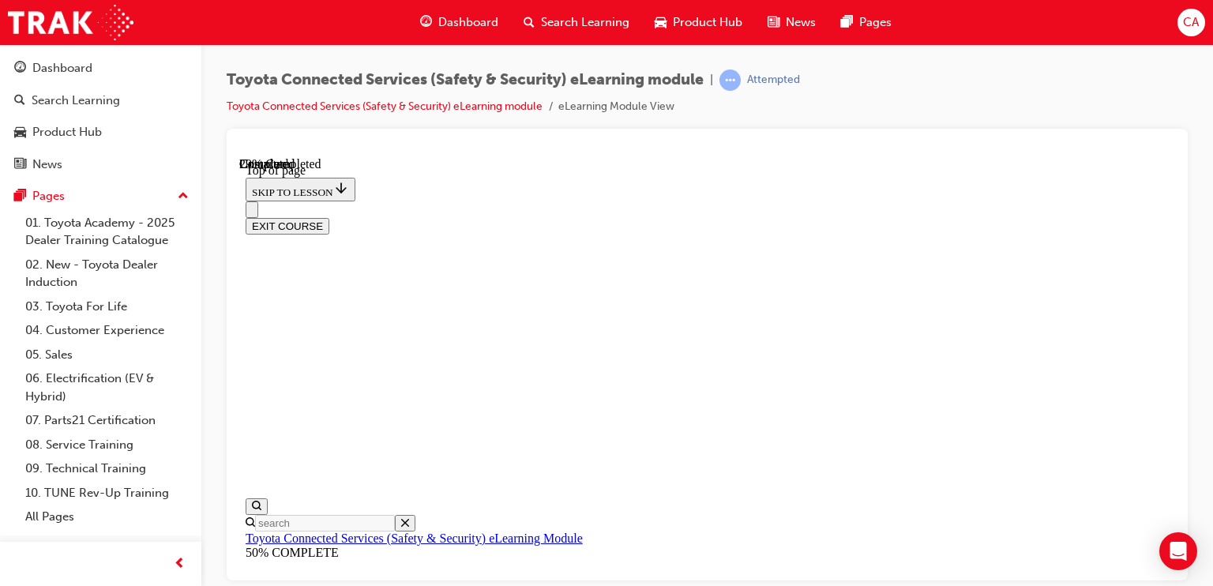
scroll to position [442, 0]
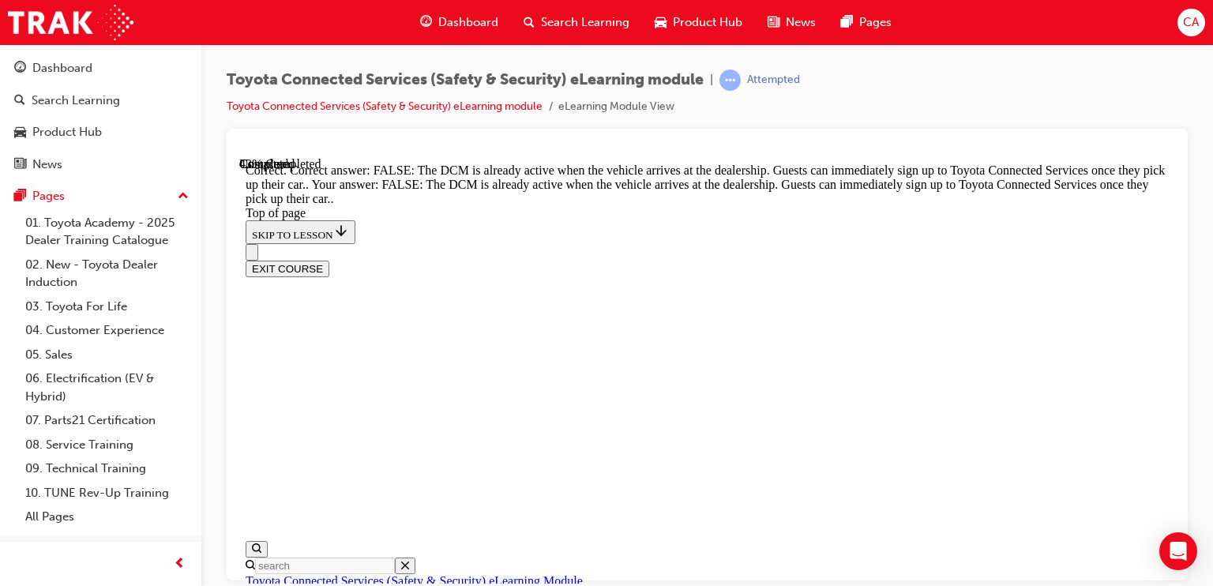
scroll to position [519, 0]
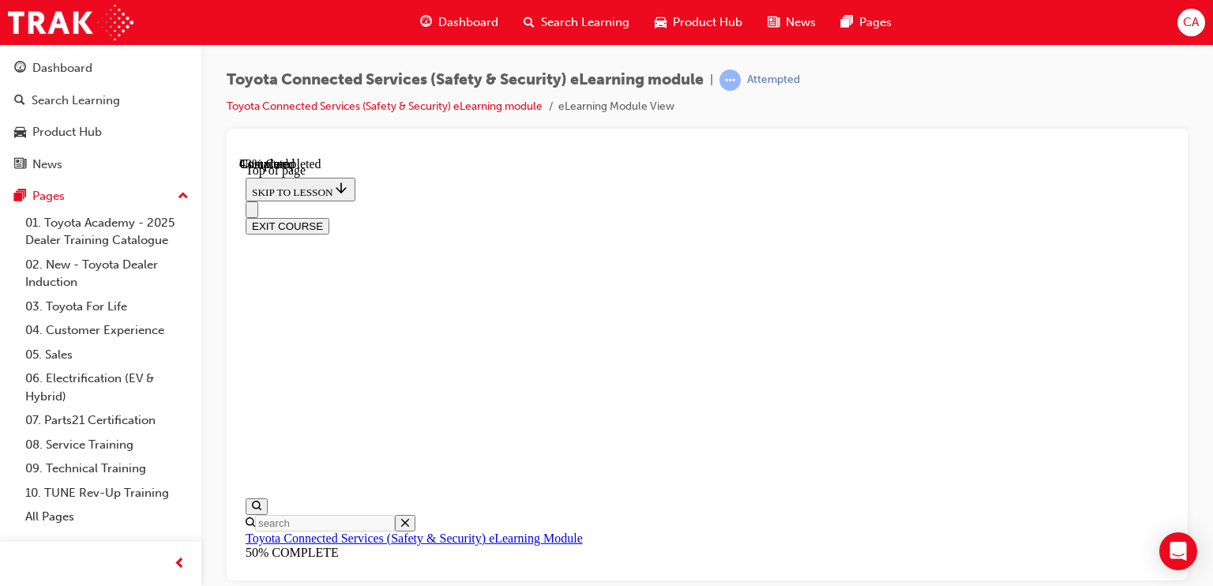
scroll to position [284, 0]
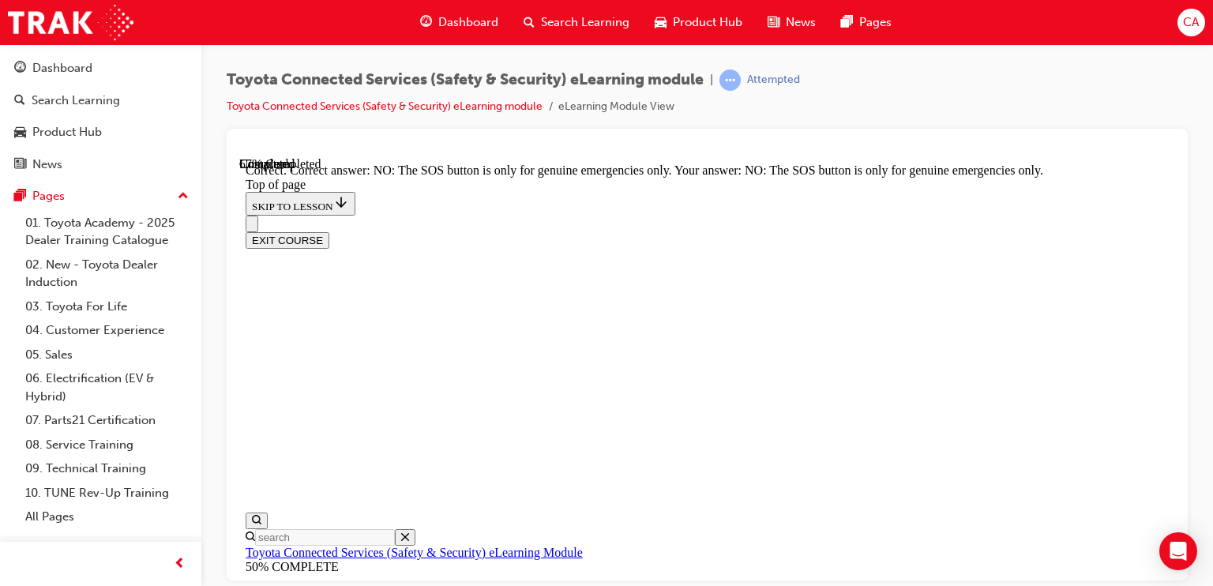
scroll to position [472, 0]
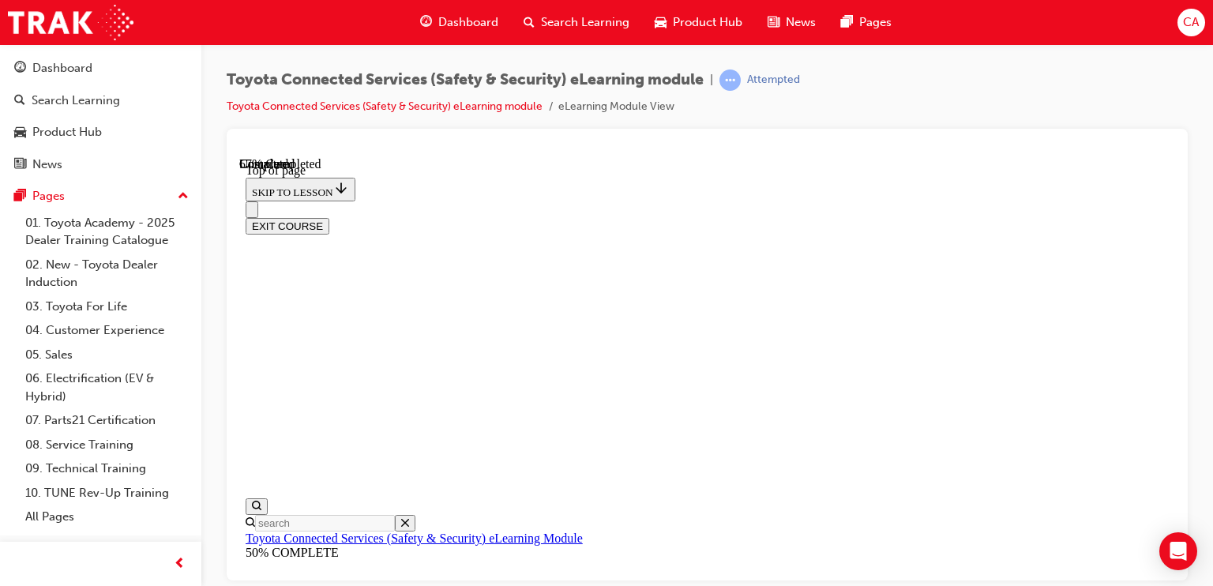
scroll to position [363, 0]
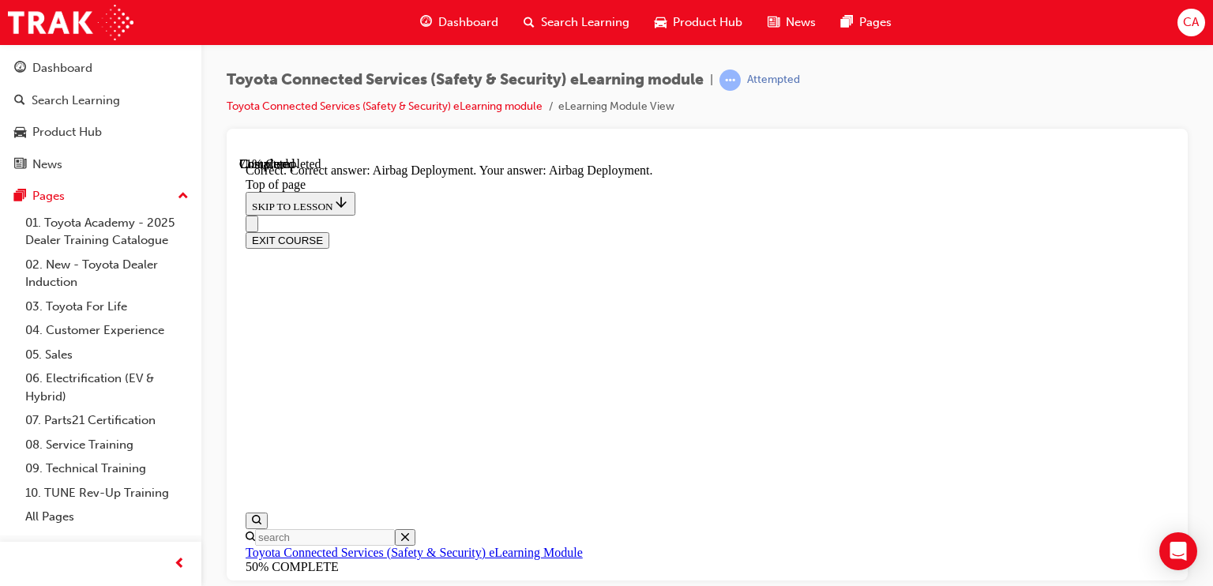
scroll to position [459, 0]
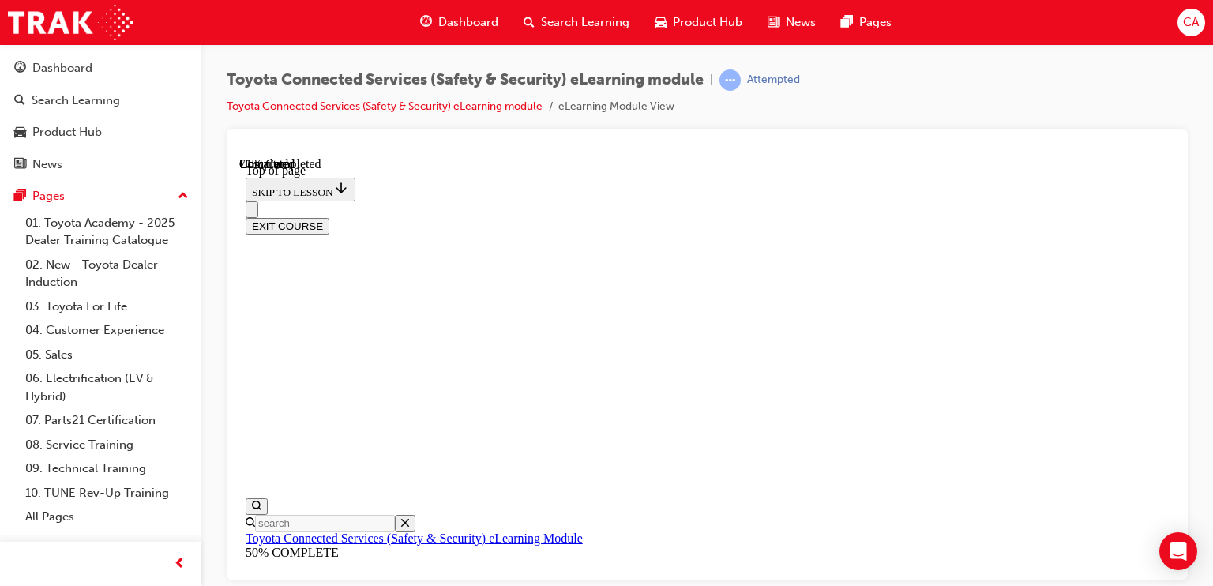
scroll to position [233, 0]
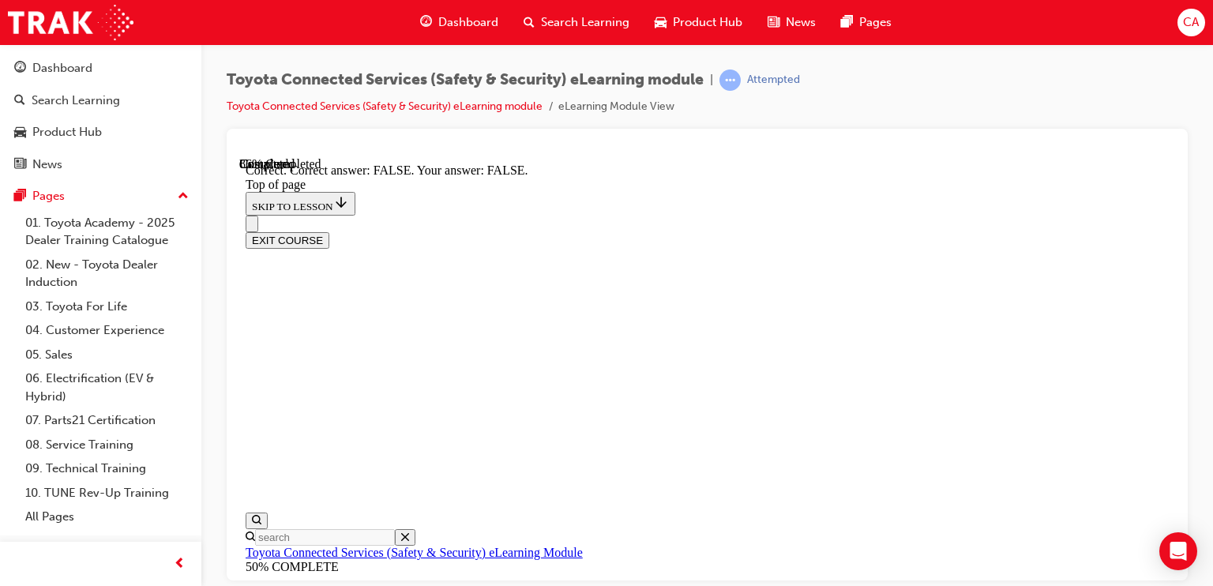
scroll to position [440, 0]
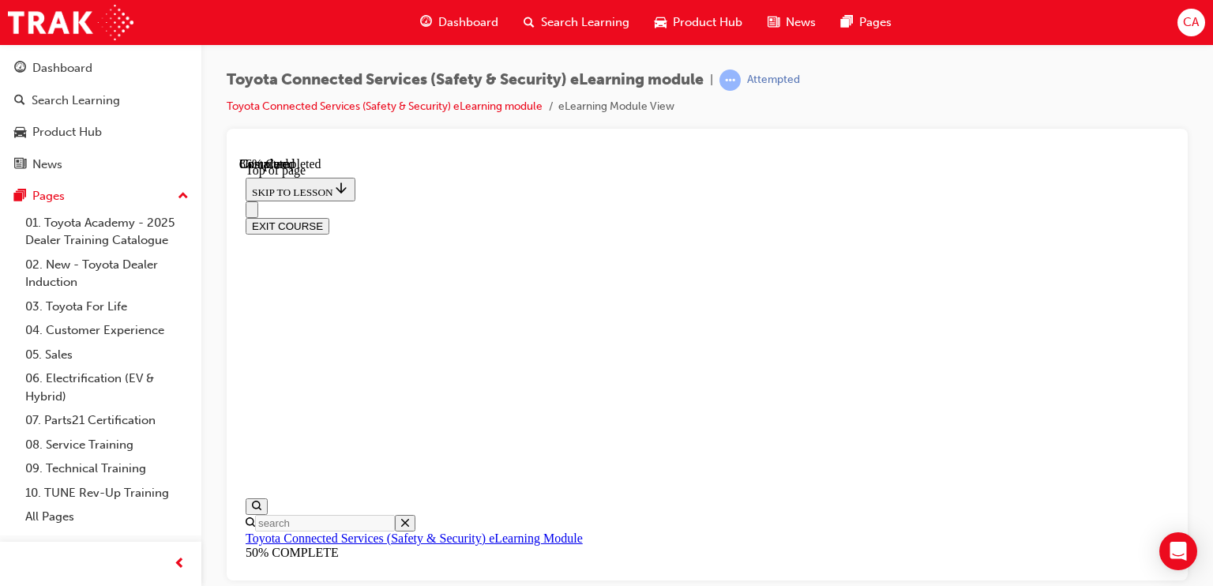
scroll to position [284, 0]
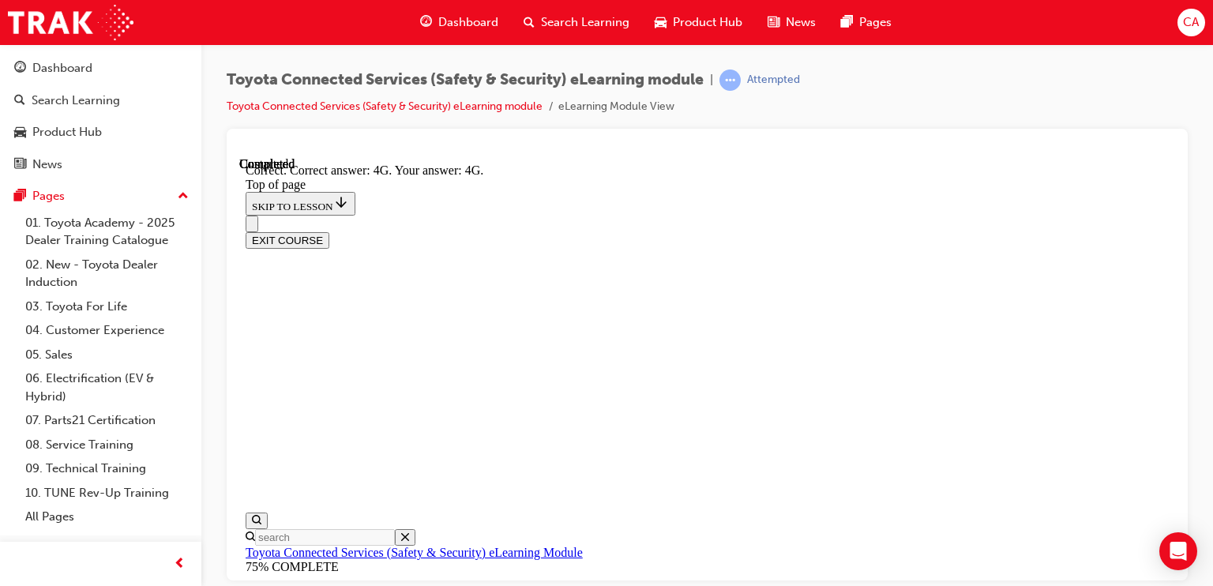
scroll to position [513, 0]
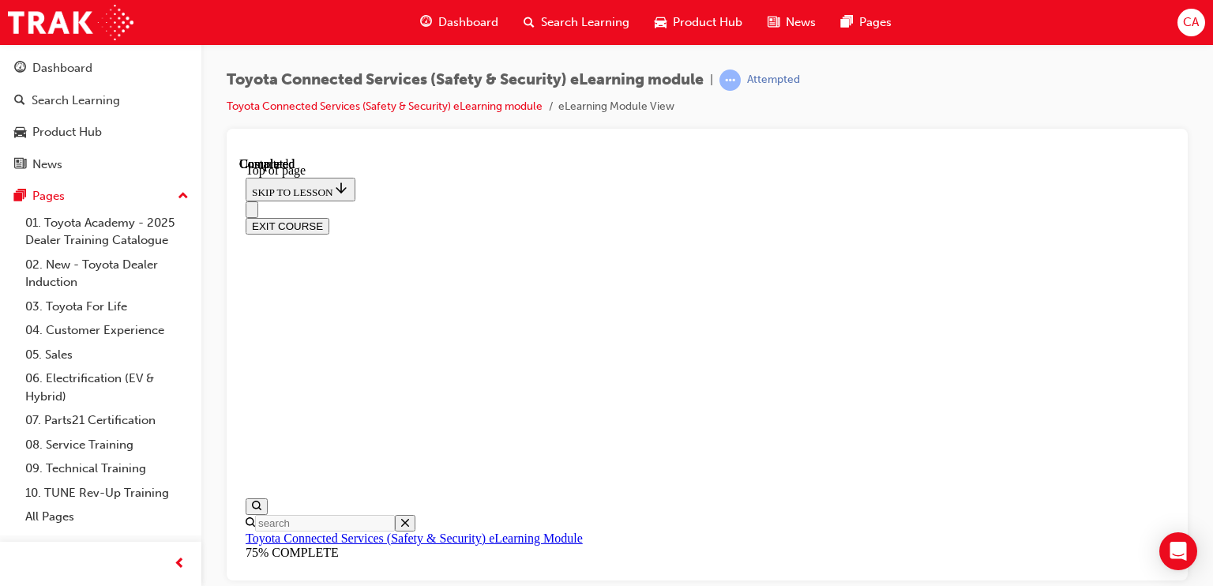
scroll to position [431, 0]
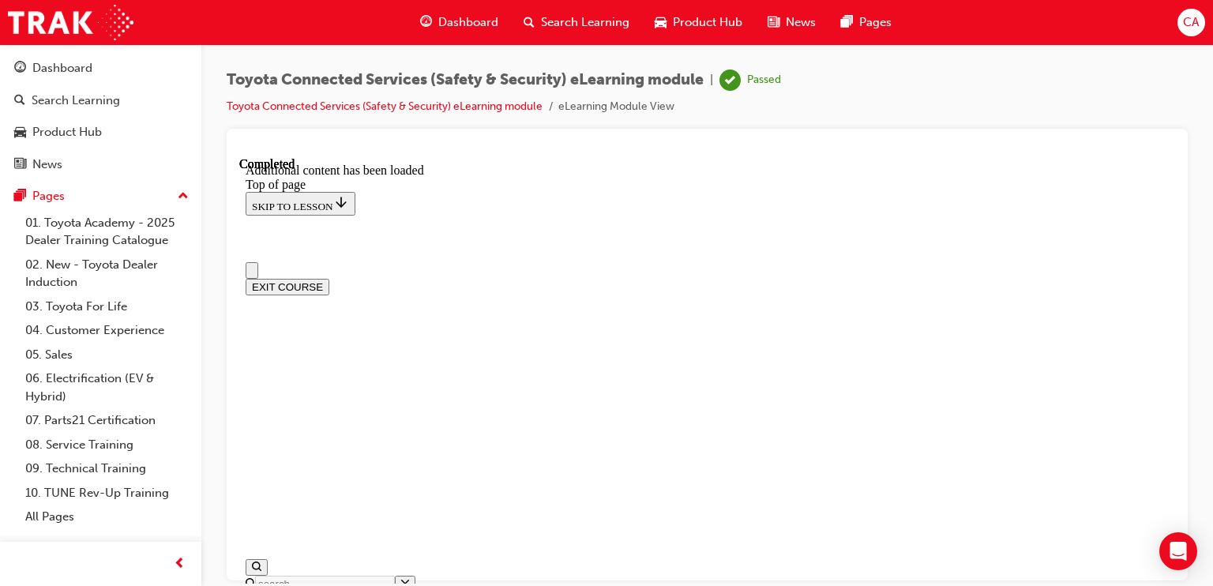
scroll to position [0, 0]
click at [329, 280] on button "EXIT COURSE" at bounding box center [288, 288] width 84 height 17
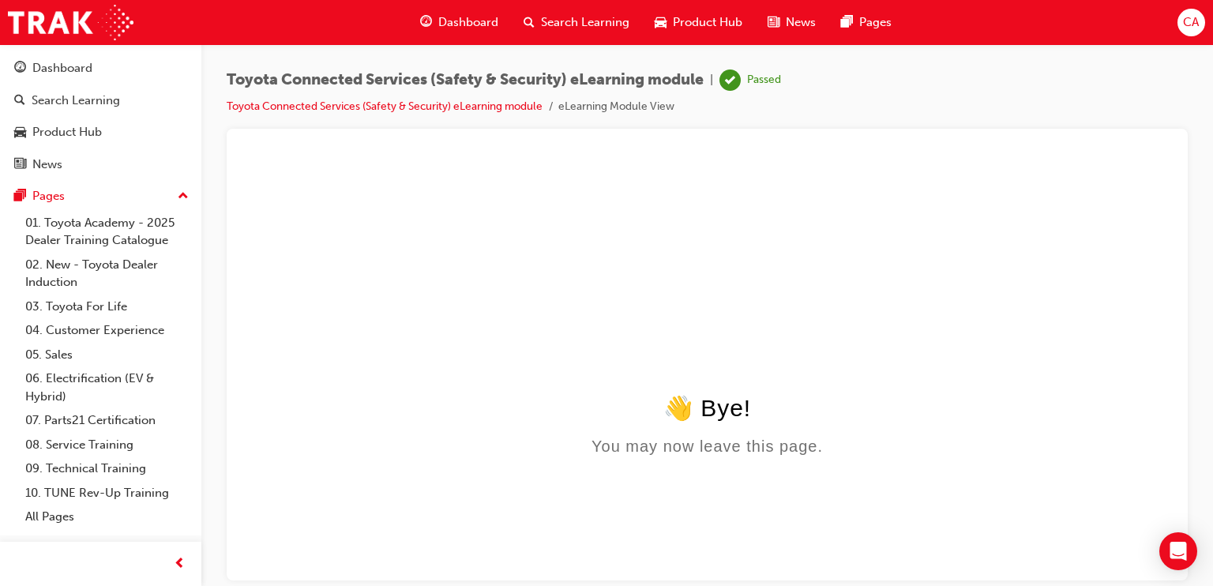
click at [456, 21] on span "Dashboard" at bounding box center [468, 22] width 60 height 18
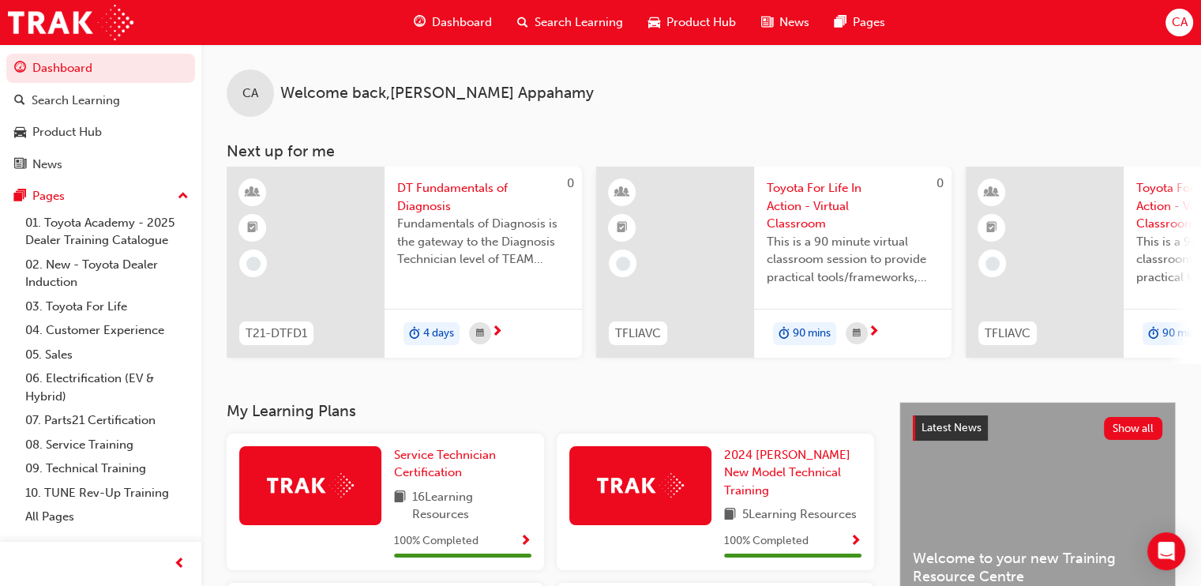
click at [1182, 15] on span "CA" at bounding box center [1179, 22] width 16 height 18
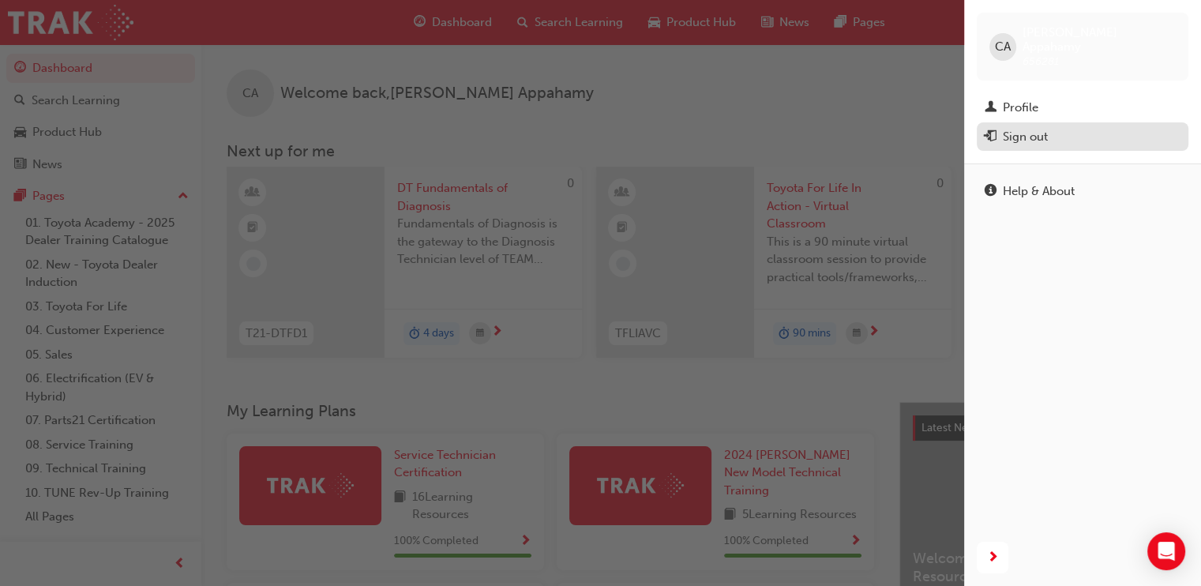
click at [1042, 128] on div "Sign out" at bounding box center [1025, 137] width 45 height 18
